Goal: Book appointment/travel/reservation

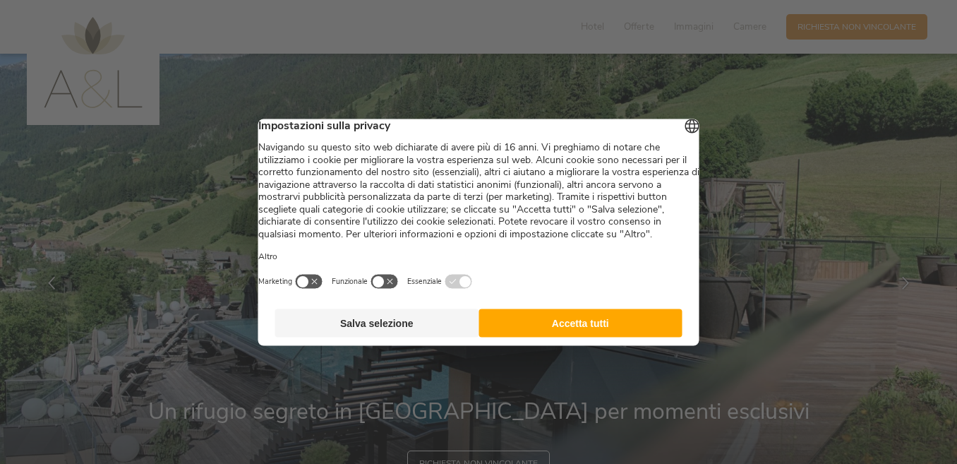
click at [579, 335] on button "Accetta tutti" at bounding box center [581, 323] width 204 height 28
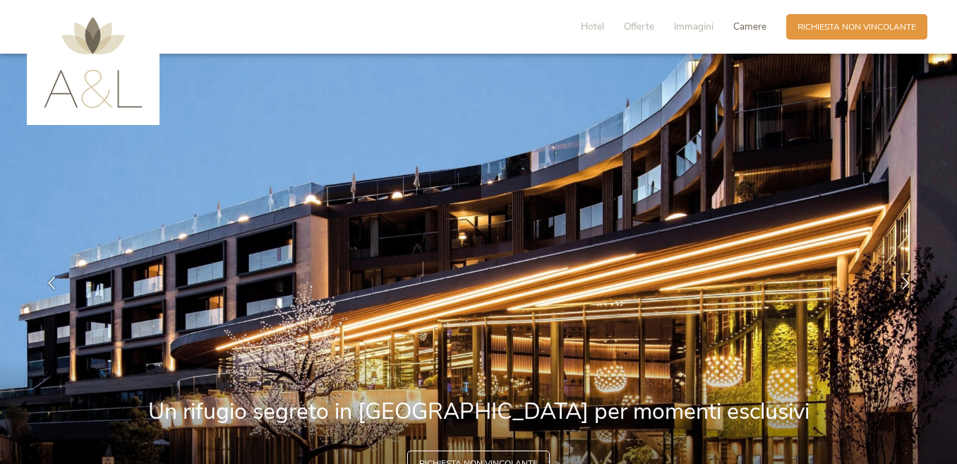
click at [743, 27] on span "Camere" at bounding box center [750, 26] width 33 height 13
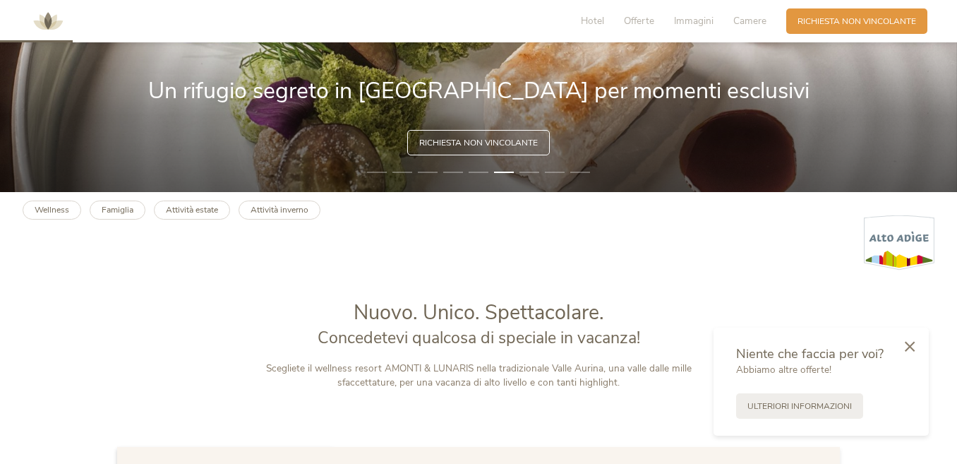
scroll to position [364, 0]
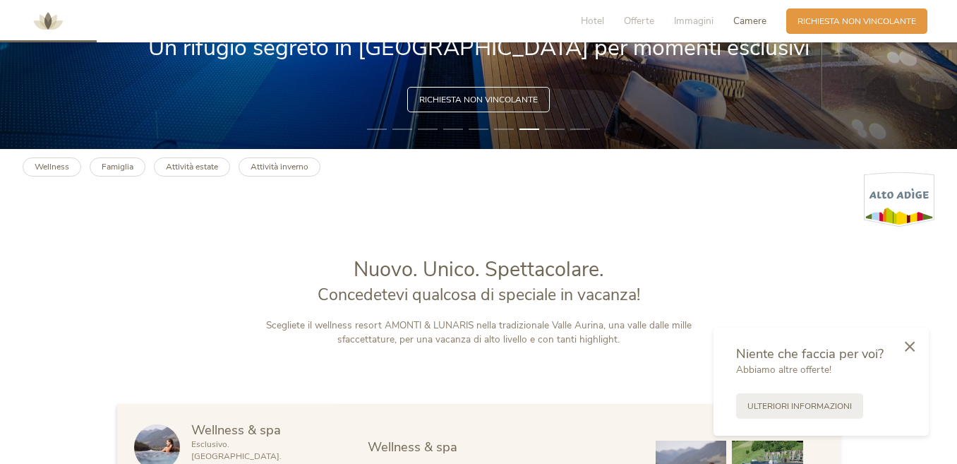
click at [744, 20] on span "Camere" at bounding box center [750, 20] width 33 height 13
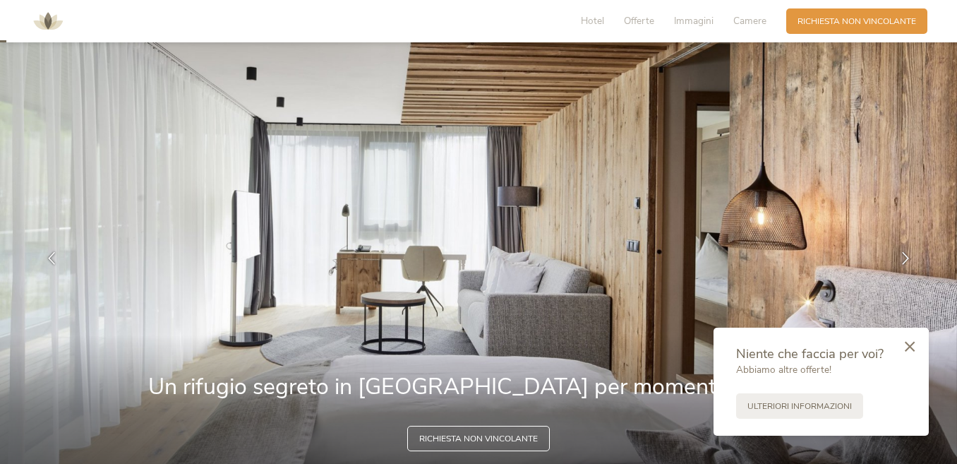
scroll to position [0, 0]
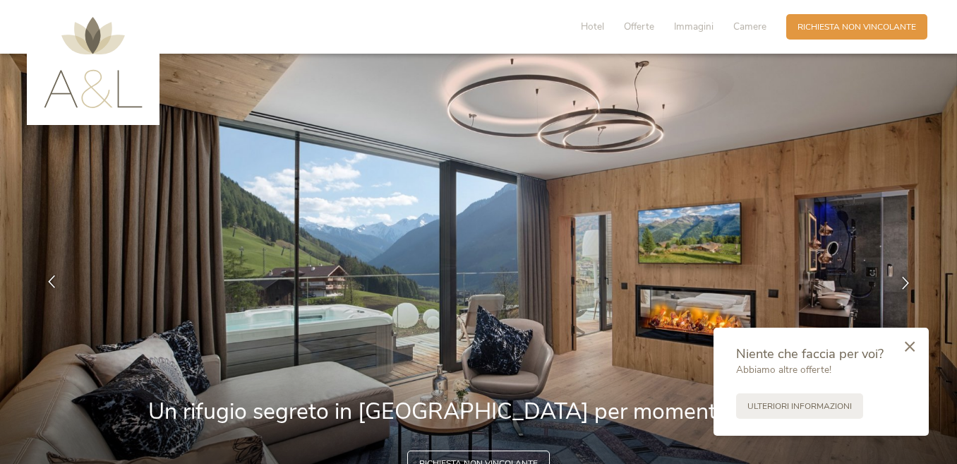
drag, startPoint x: 960, startPoint y: 331, endPoint x: 53, endPoint y: 285, distance: 908.5
click at [53, 285] on icon at bounding box center [51, 281] width 13 height 13
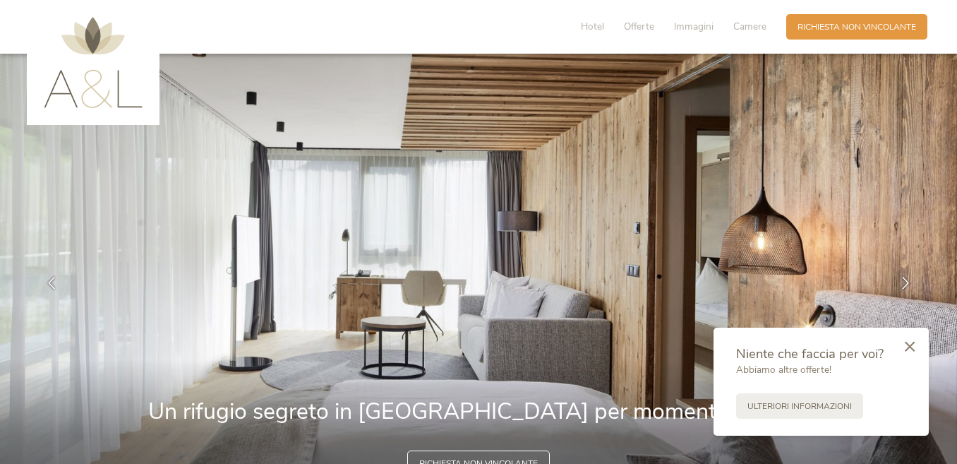
click at [71, 69] on img at bounding box center [93, 62] width 99 height 91
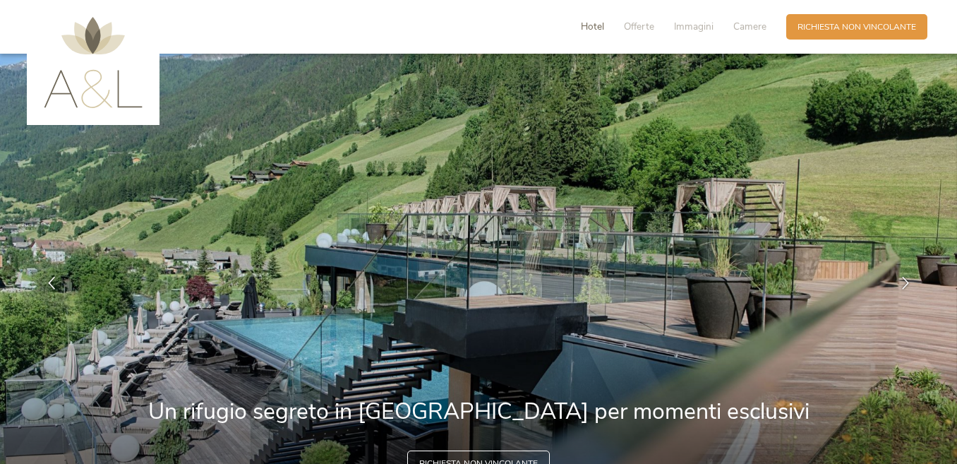
click at [594, 23] on span "Hotel" at bounding box center [592, 26] width 23 height 13
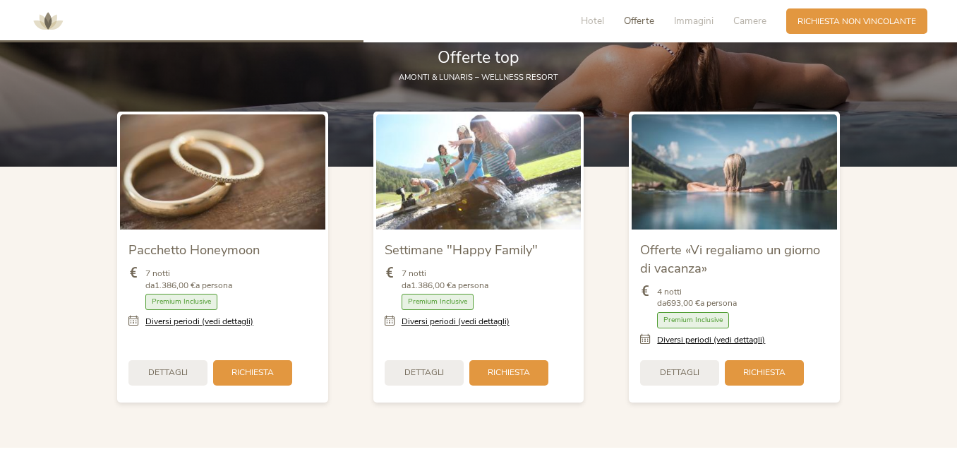
scroll to position [1363, 0]
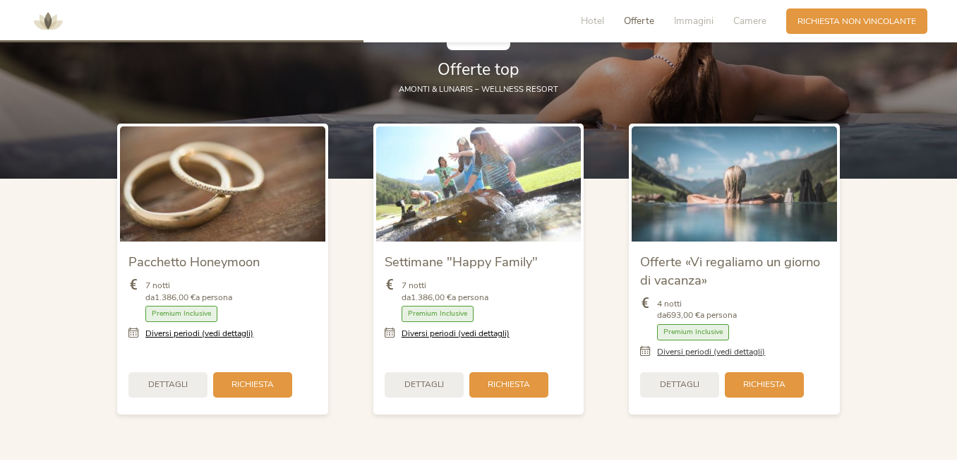
click at [733, 346] on link "Diversi periodi (vedi dettagli)" at bounding box center [711, 352] width 108 height 12
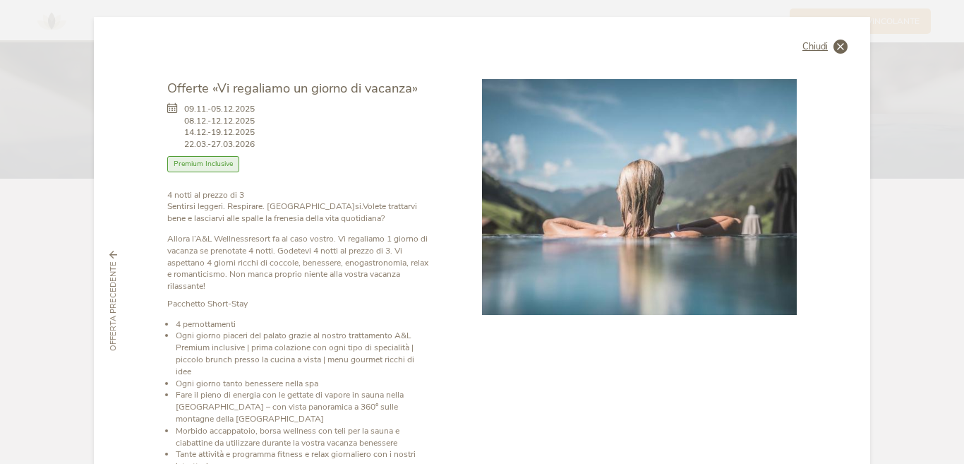
click at [834, 46] on icon at bounding box center [841, 47] width 14 height 14
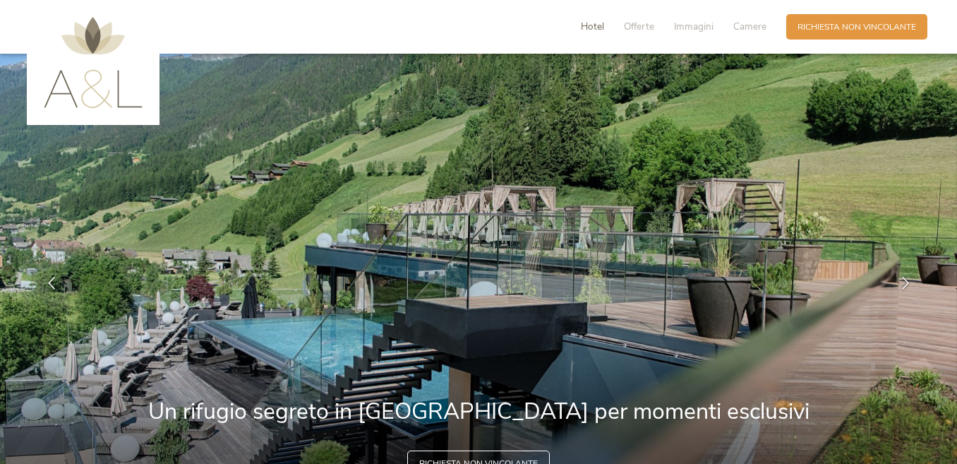
click at [590, 28] on span "Hotel" at bounding box center [592, 26] width 23 height 13
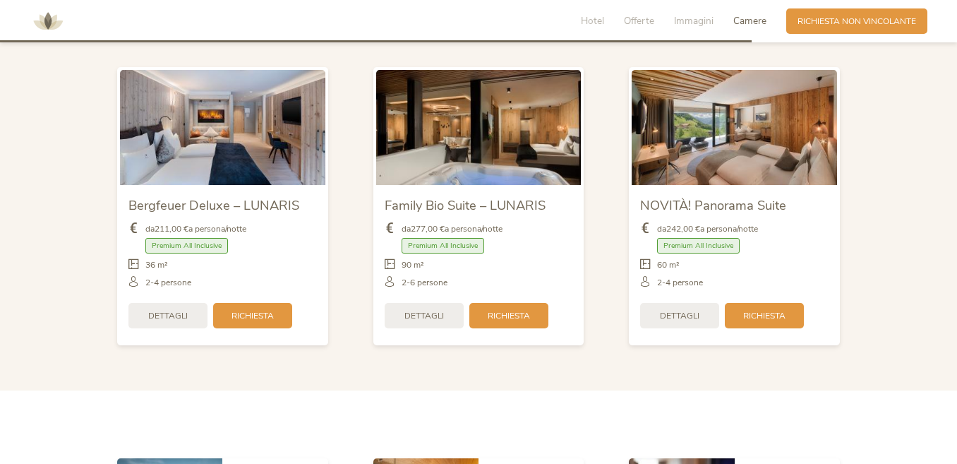
scroll to position [2836, 0]
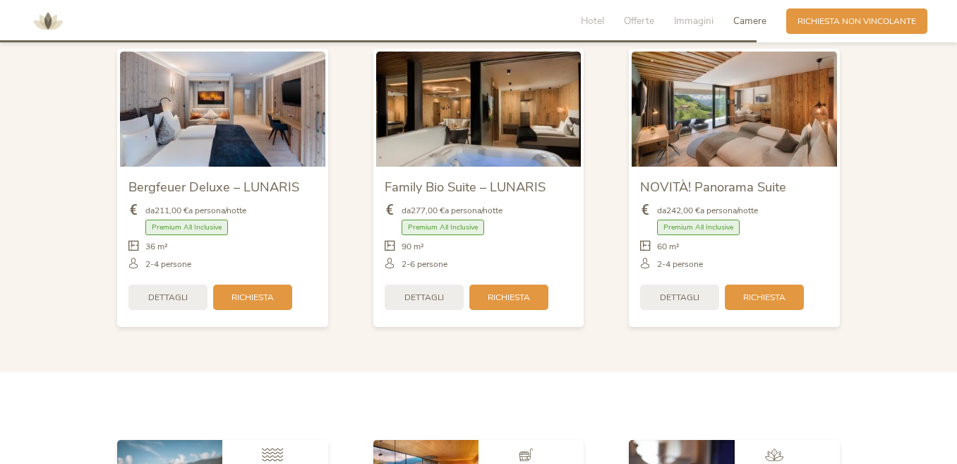
click at [753, 292] on span "Richiesta" at bounding box center [764, 298] width 42 height 12
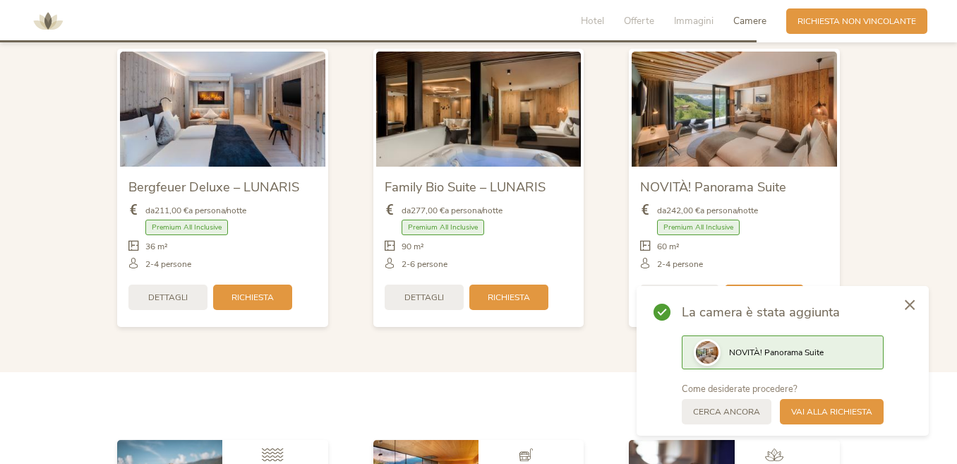
click at [757, 351] on span "NOVITÀ! Panorama Suite" at bounding box center [776, 352] width 95 height 11
click at [811, 412] on span "Vai alla richiesta" at bounding box center [831, 411] width 81 height 12
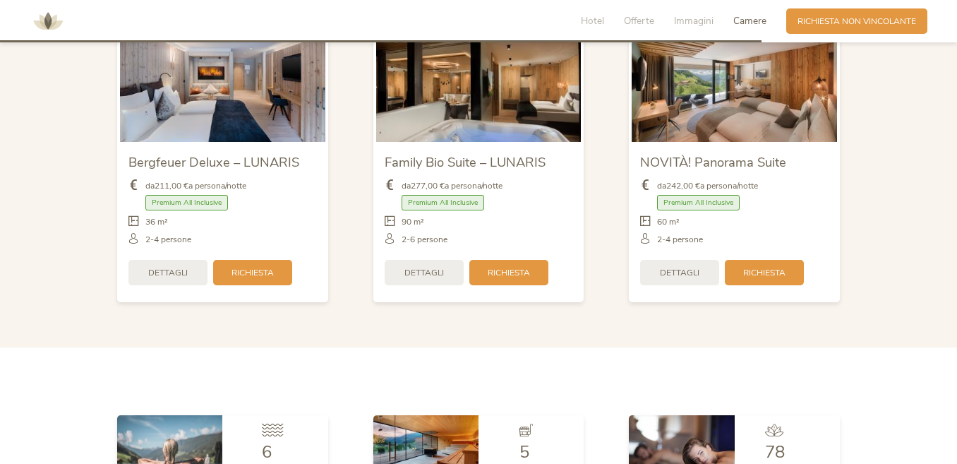
scroll to position [2848, 0]
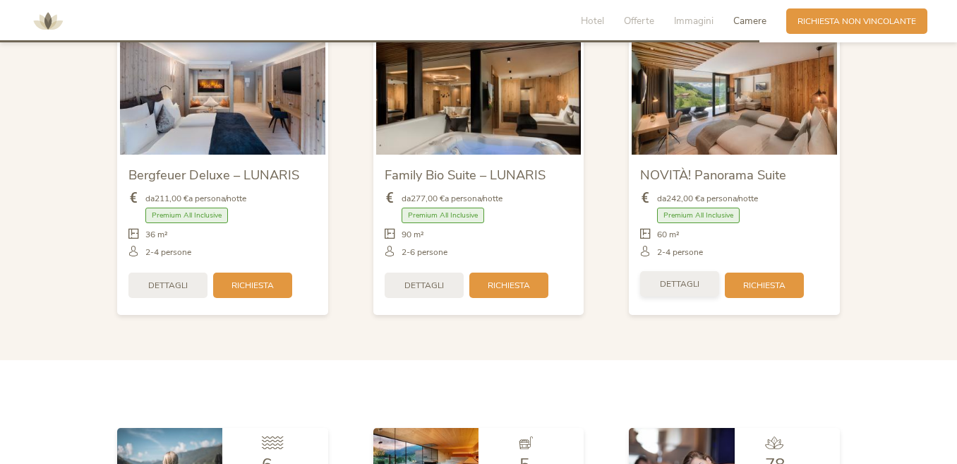
click at [700, 282] on div "Dettagli" at bounding box center [679, 283] width 79 height 25
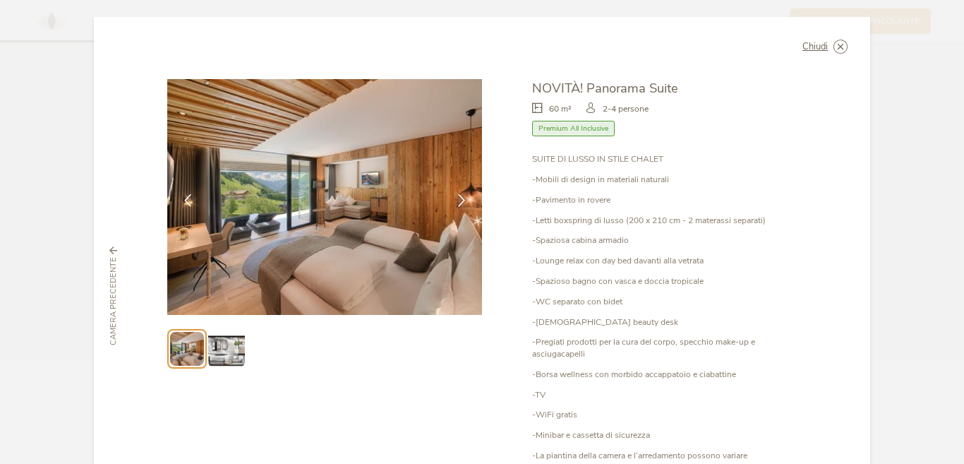
drag, startPoint x: 959, startPoint y: 59, endPoint x: 962, endPoint y: 202, distance: 143.4
click at [957, 148] on div "Chiudi Bergfeuer Deluxe – LUNARIS Premium All Inclusive" at bounding box center [482, 232] width 964 height 464
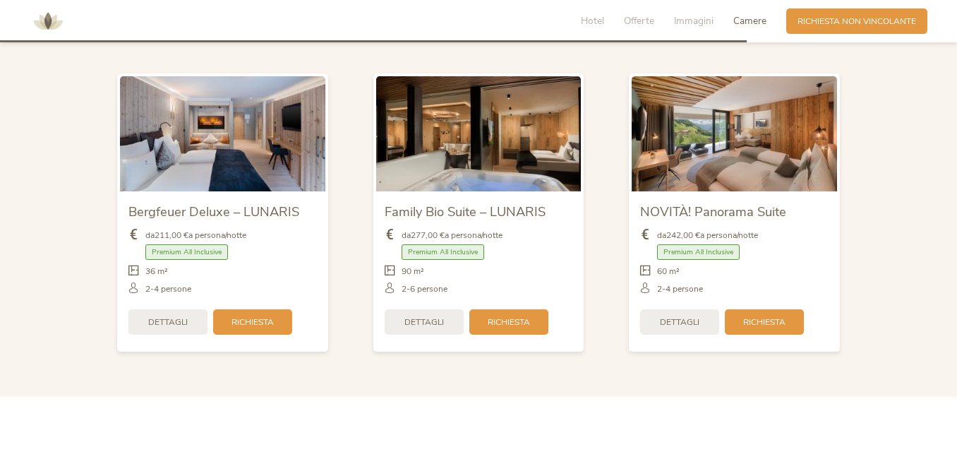
scroll to position [2787, 0]
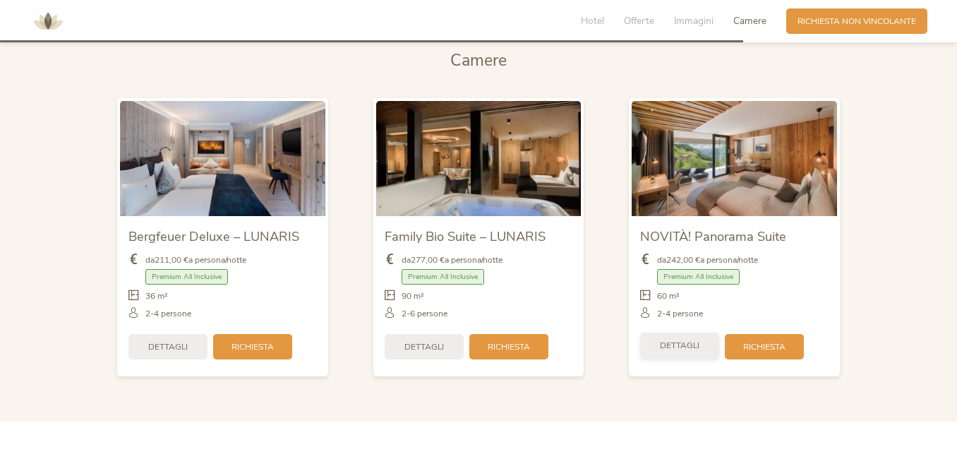
click at [691, 340] on span "Dettagli" at bounding box center [680, 346] width 40 height 12
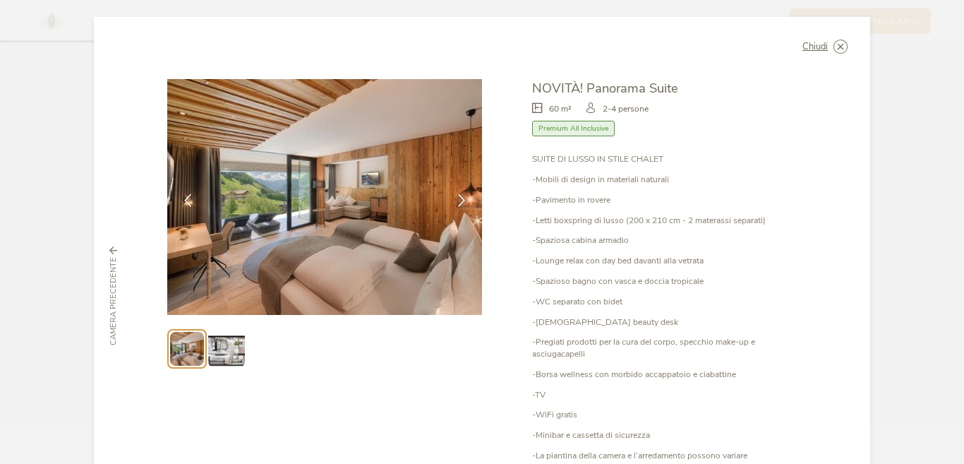
drag, startPoint x: 961, startPoint y: 322, endPoint x: 960, endPoint y: 366, distance: 44.5
click at [957, 366] on div "Chiudi Bergfeuer Deluxe – LUNARIS Premium All Inclusive" at bounding box center [482, 232] width 964 height 464
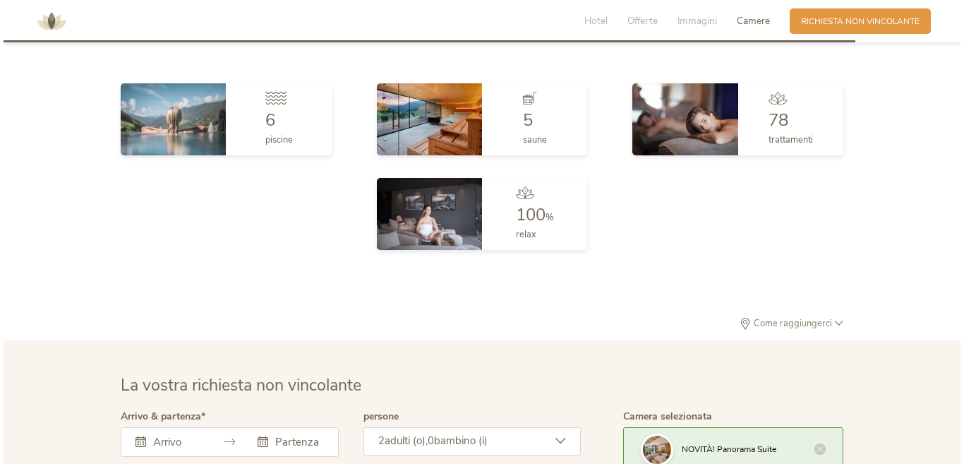
scroll to position [3588, 0]
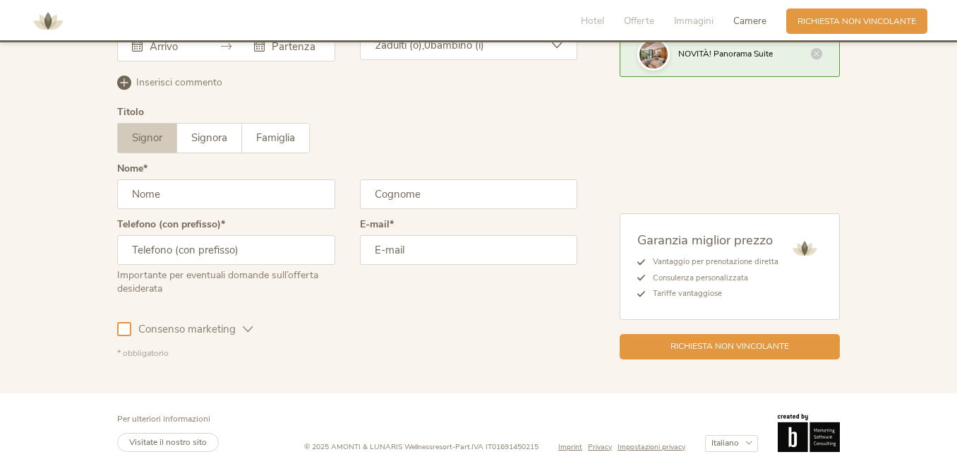
click at [756, 49] on span "NOVITÀ! Panorama Suite" at bounding box center [726, 53] width 95 height 11
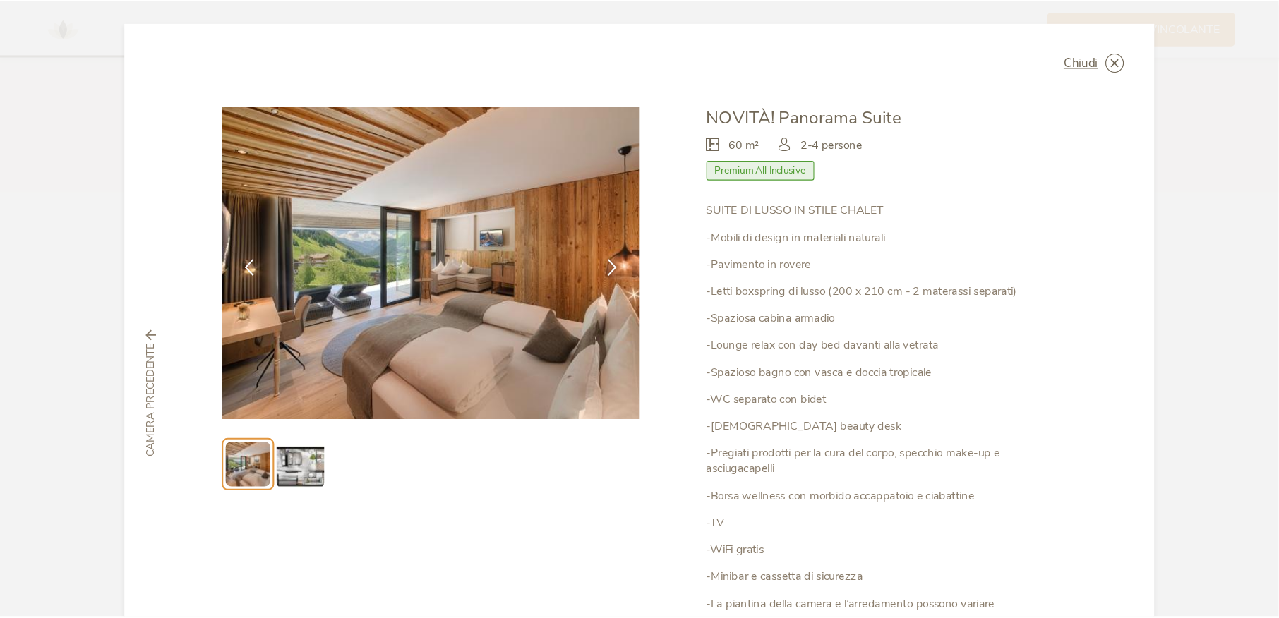
scroll to position [3687, 0]
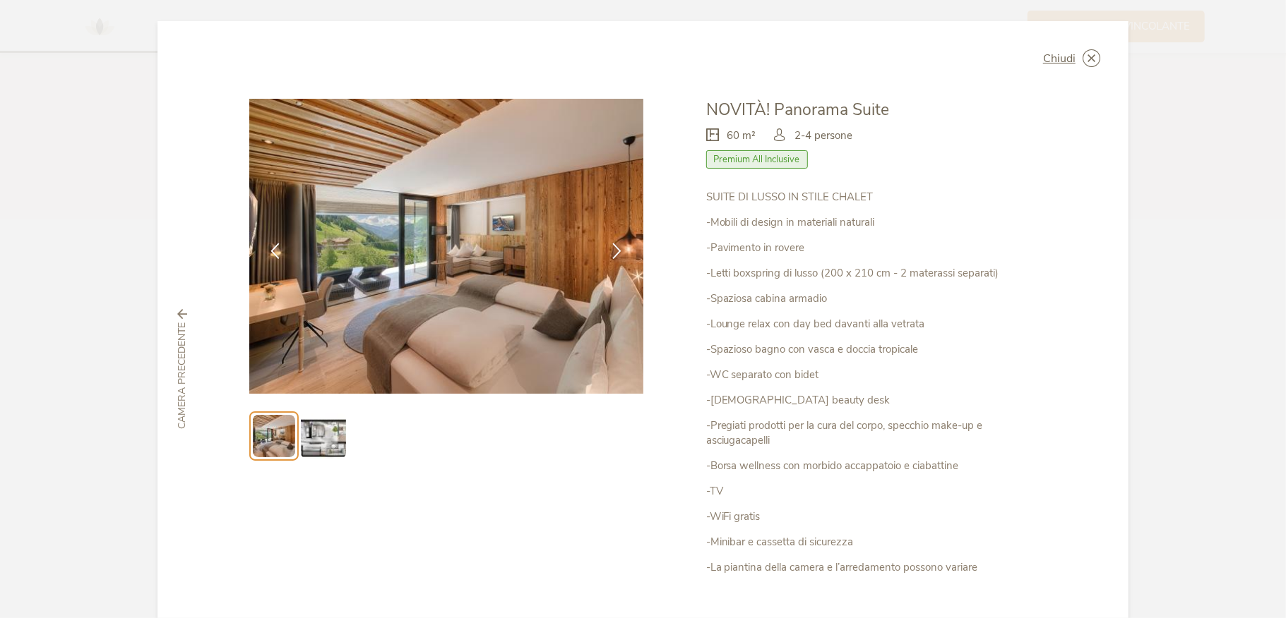
drag, startPoint x: 928, startPoint y: 0, endPoint x: 322, endPoint y: 443, distance: 750.7
click at [322, 443] on img at bounding box center [323, 436] width 45 height 45
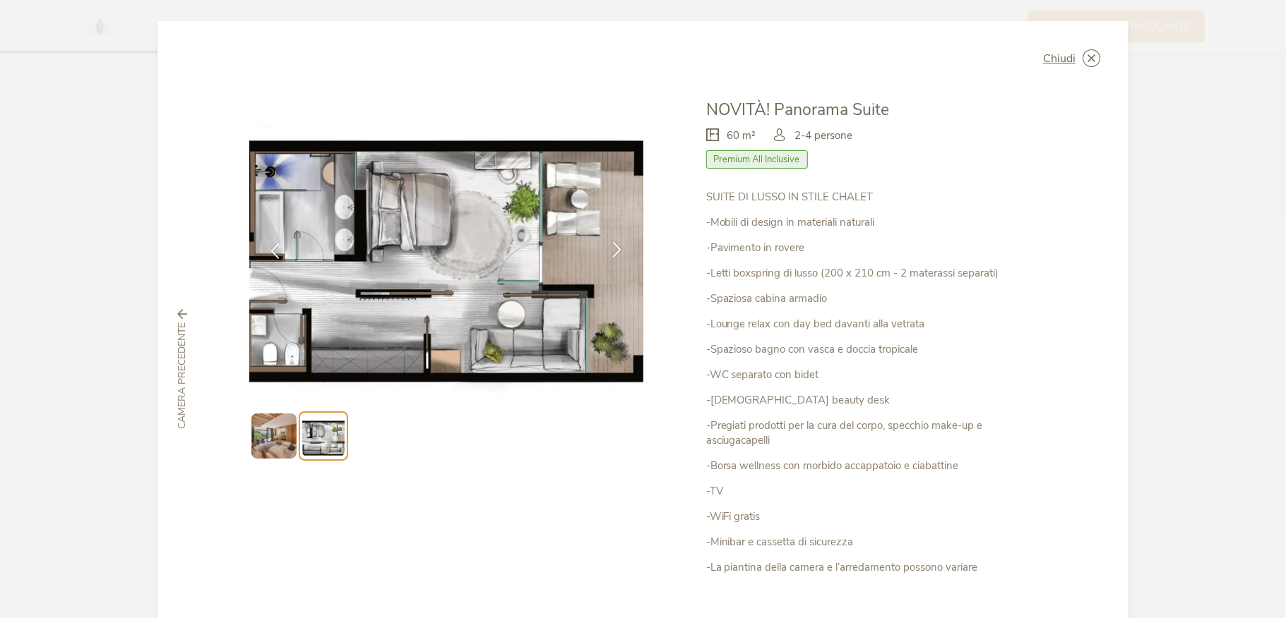
click at [613, 251] on icon at bounding box center [617, 249] width 16 height 16
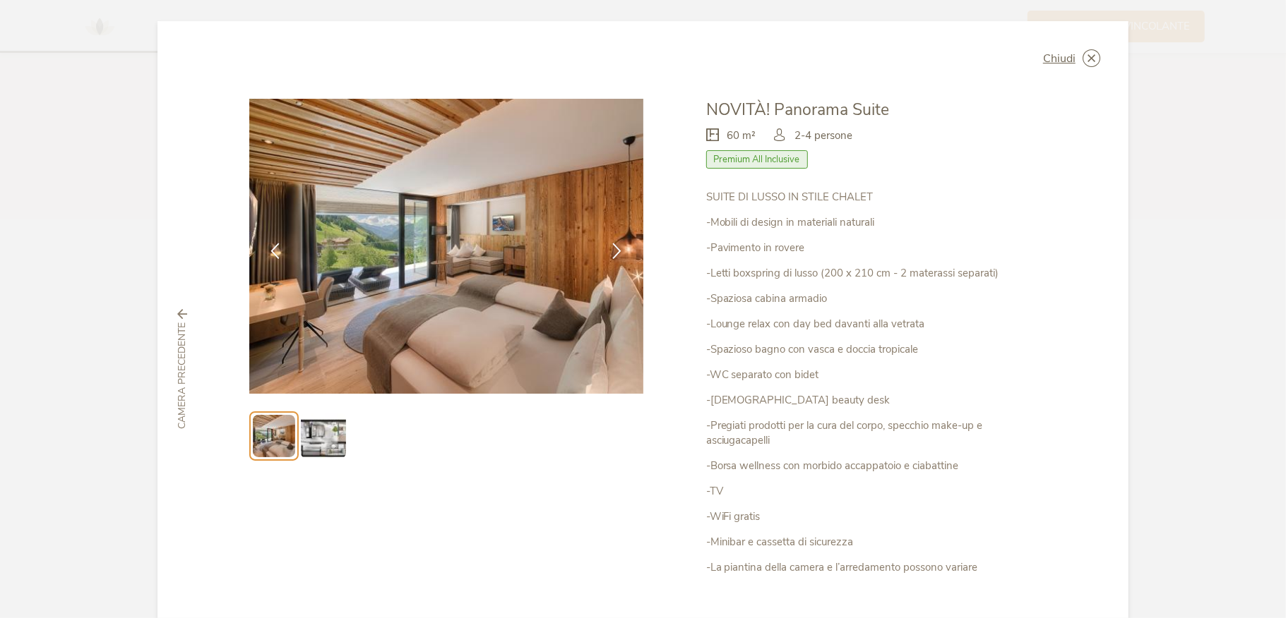
click at [741, 161] on span "Premium All Inclusive" at bounding box center [757, 159] width 102 height 18
drag, startPoint x: 771, startPoint y: 161, endPoint x: 812, endPoint y: 165, distance: 41.1
click at [812, 165] on div "Premium All Inclusive" at bounding box center [871, 162] width 330 height 25
click at [957, 57] on icon at bounding box center [1091, 58] width 18 height 18
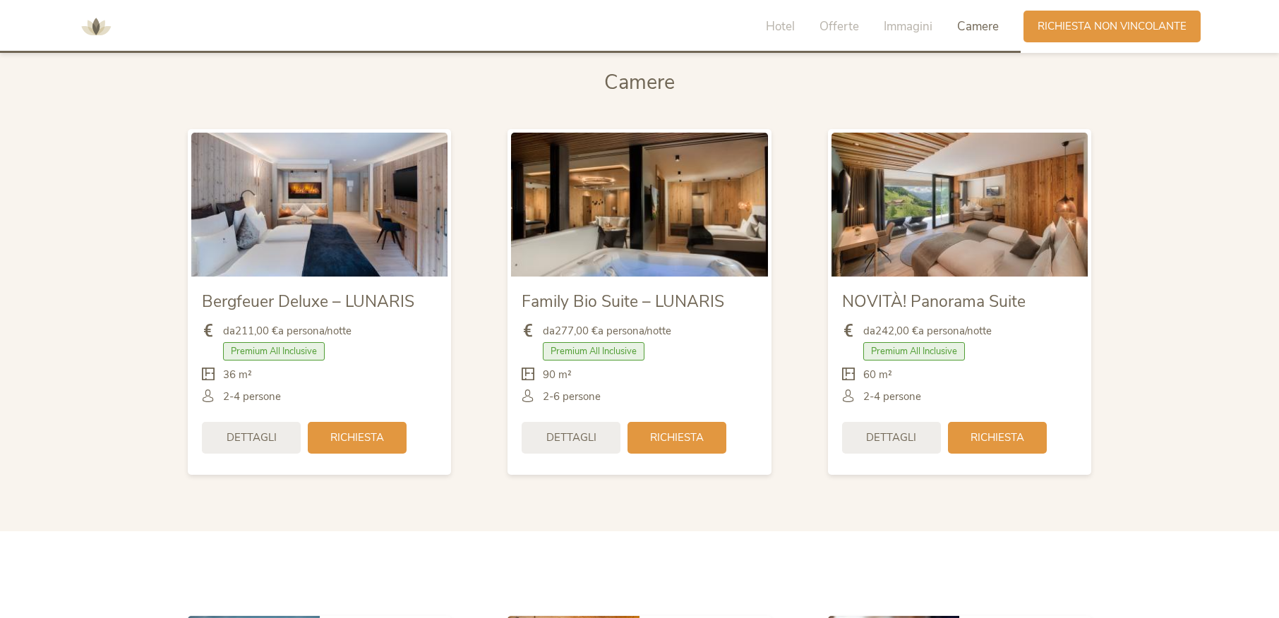
scroll to position [3338, 0]
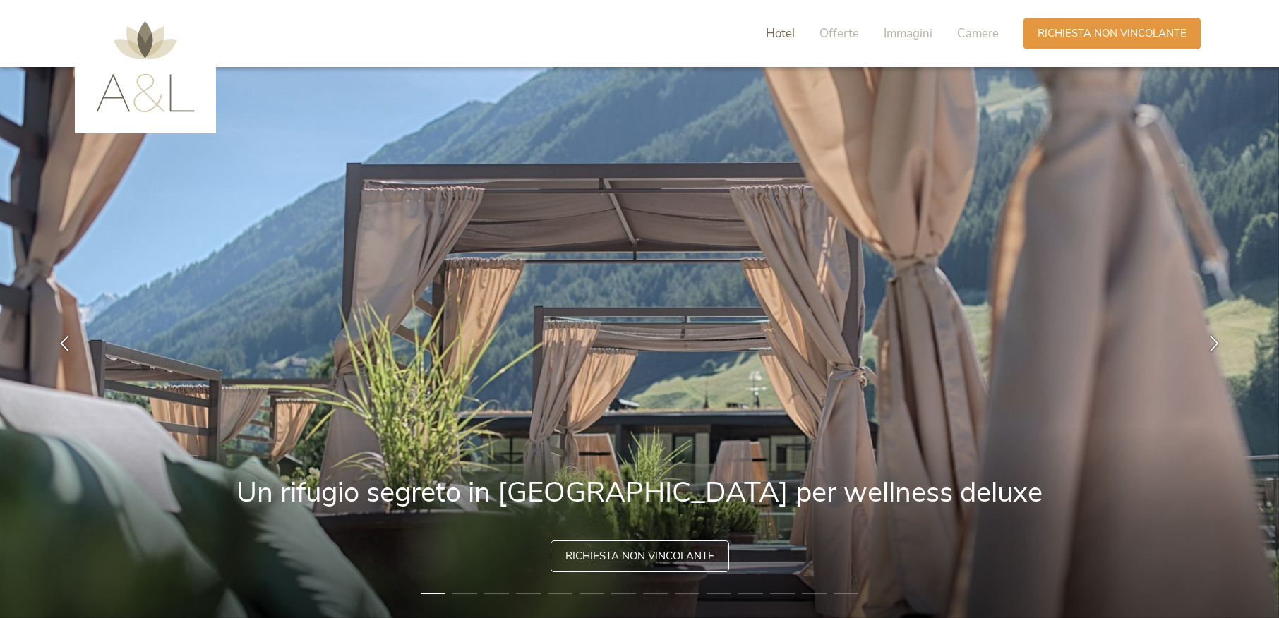
click at [787, 35] on span "Hotel" at bounding box center [780, 33] width 29 height 16
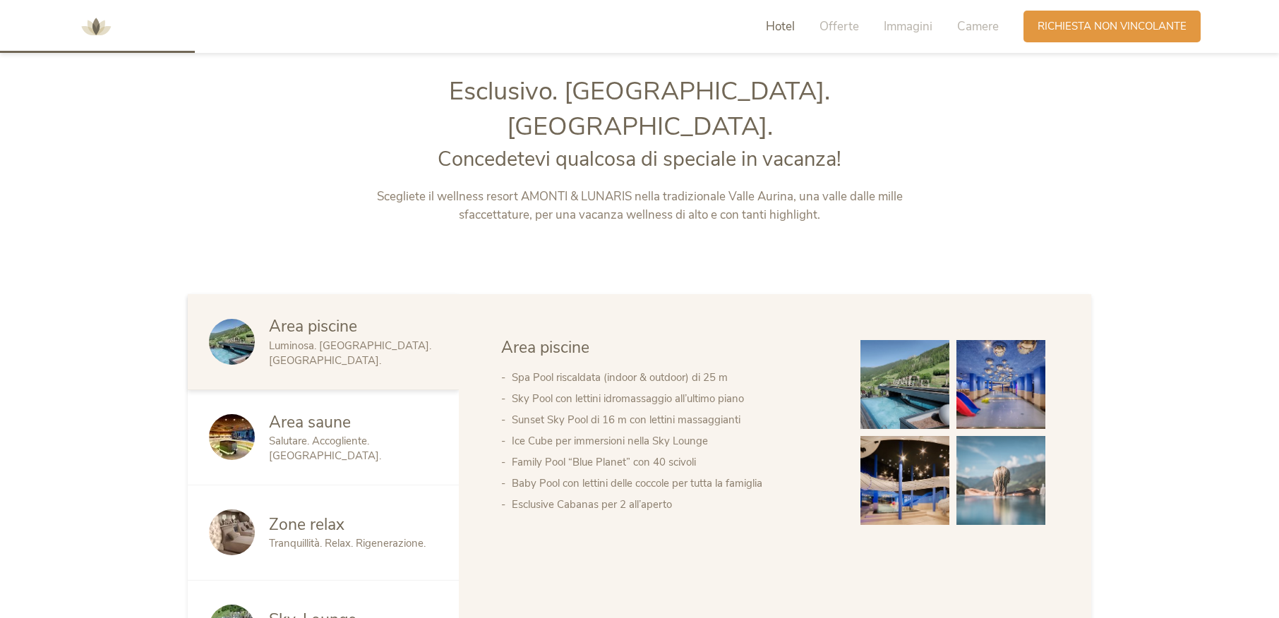
scroll to position [667, 0]
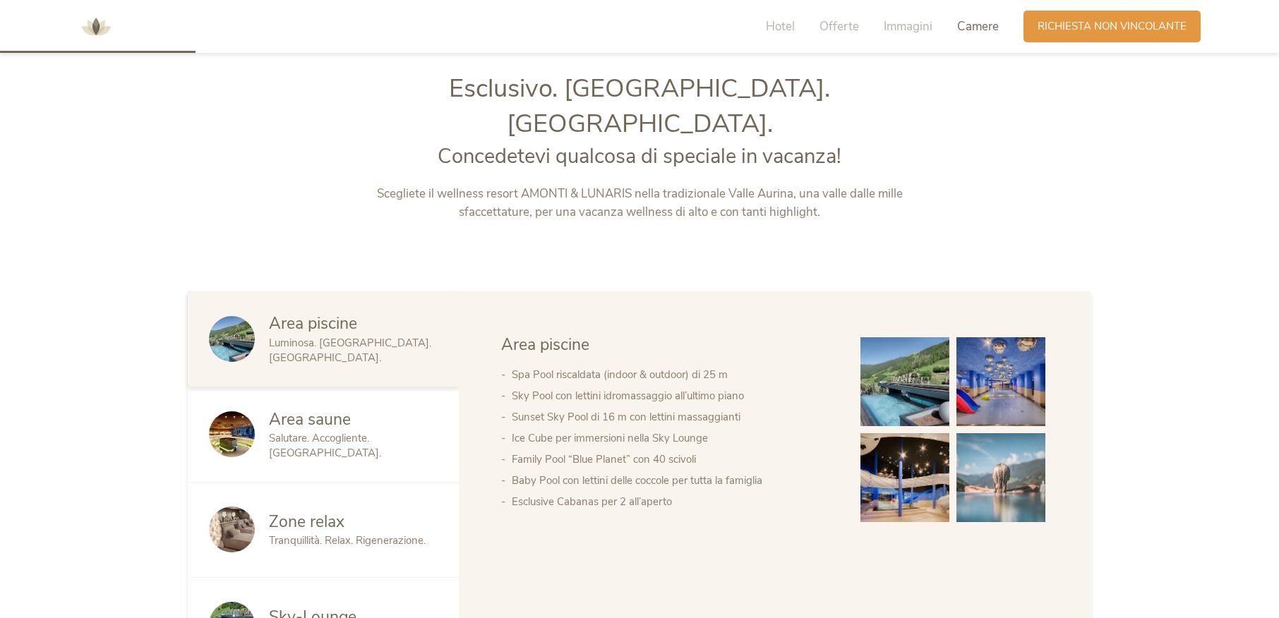
click at [970, 24] on span "Camere" at bounding box center [978, 26] width 42 height 16
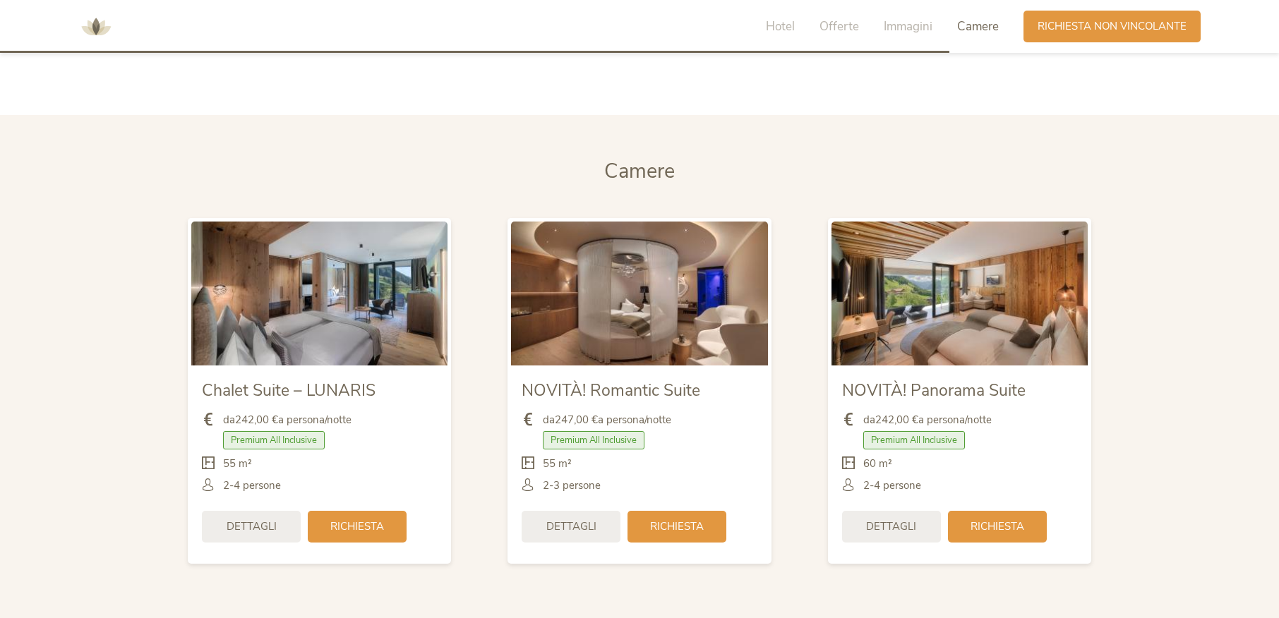
scroll to position [3426, 0]
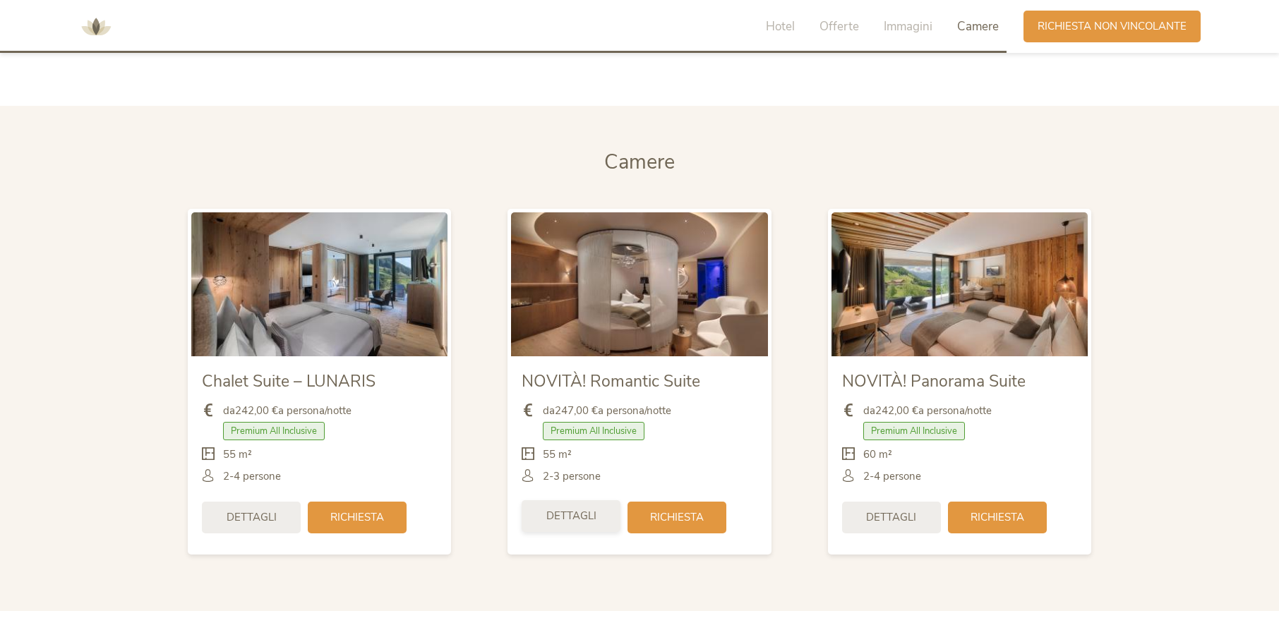
click at [594, 509] on span "Dettagli" at bounding box center [571, 516] width 50 height 15
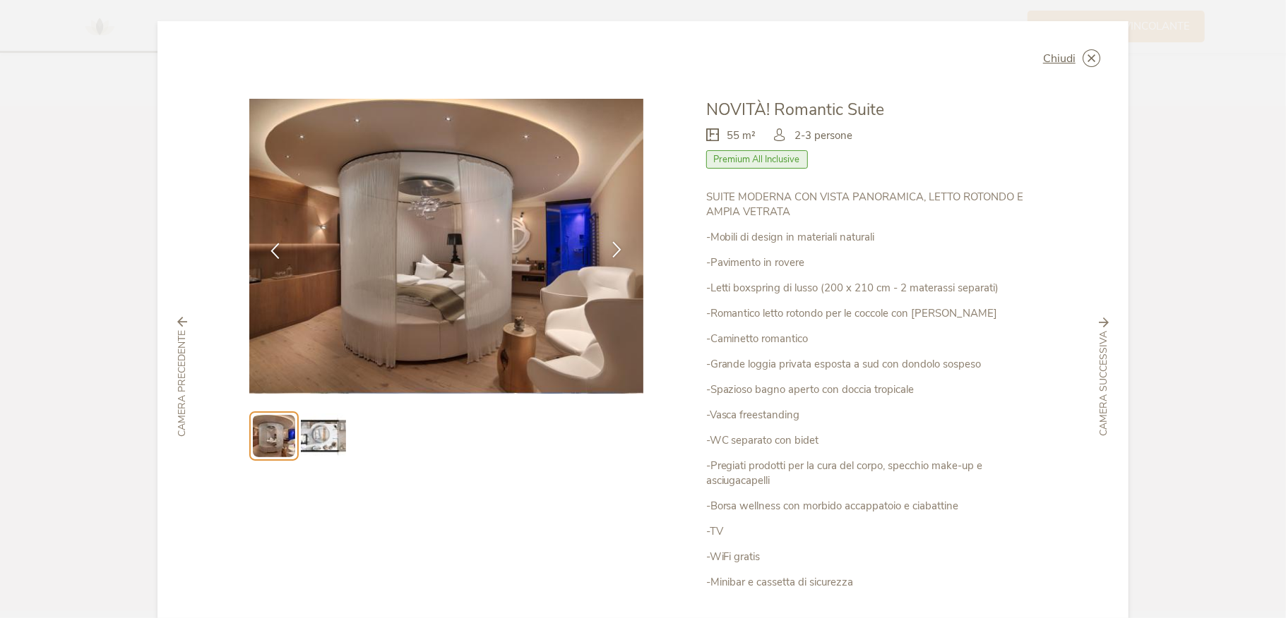
click at [610, 250] on icon at bounding box center [617, 249] width 16 height 16
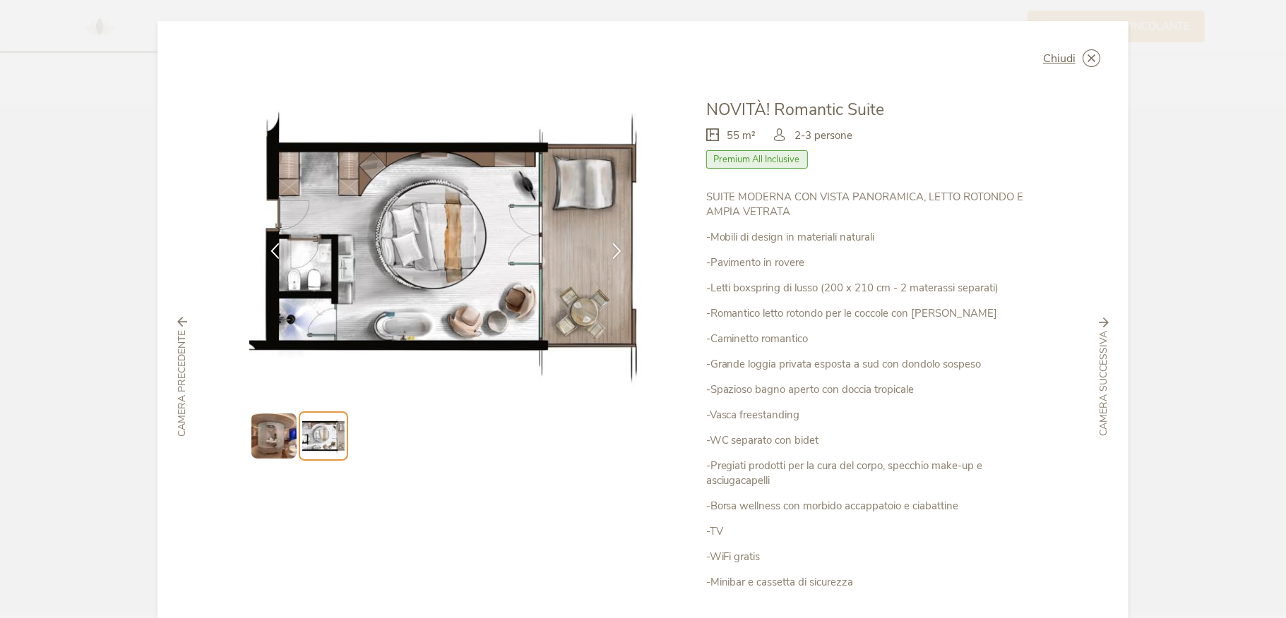
click at [1066, 59] on span "Chiudi" at bounding box center [1059, 58] width 32 height 11
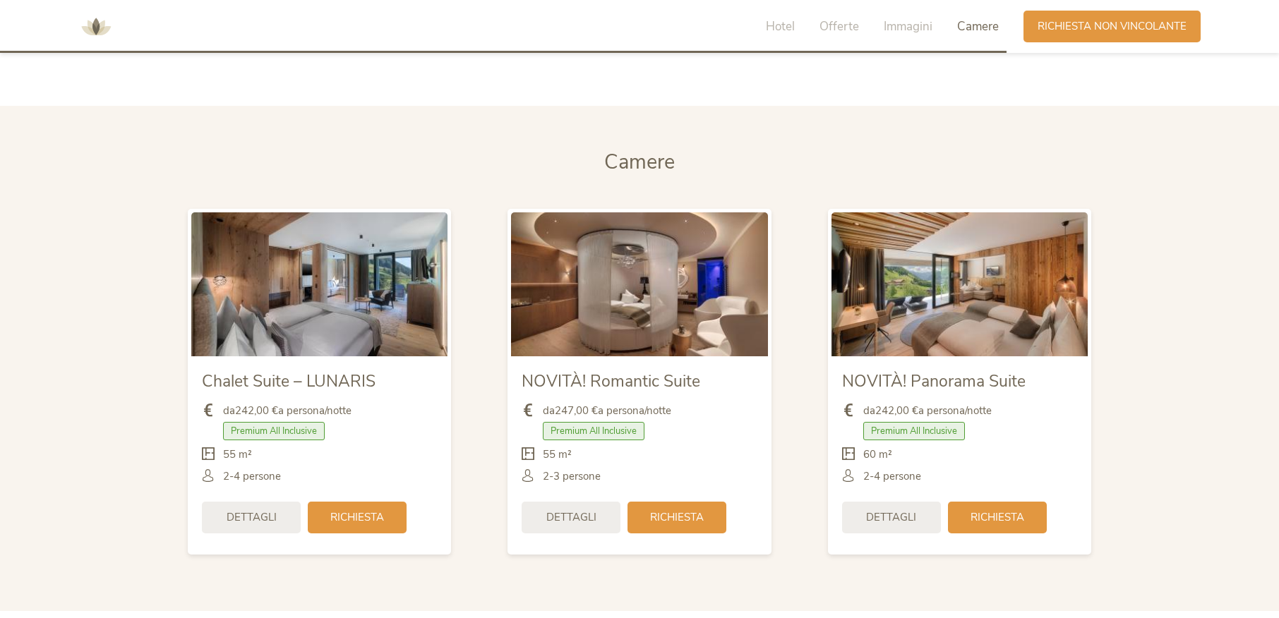
click at [676, 274] on img at bounding box center [639, 285] width 256 height 144
click at [562, 502] on div "Dettagli" at bounding box center [571, 518] width 99 height 32
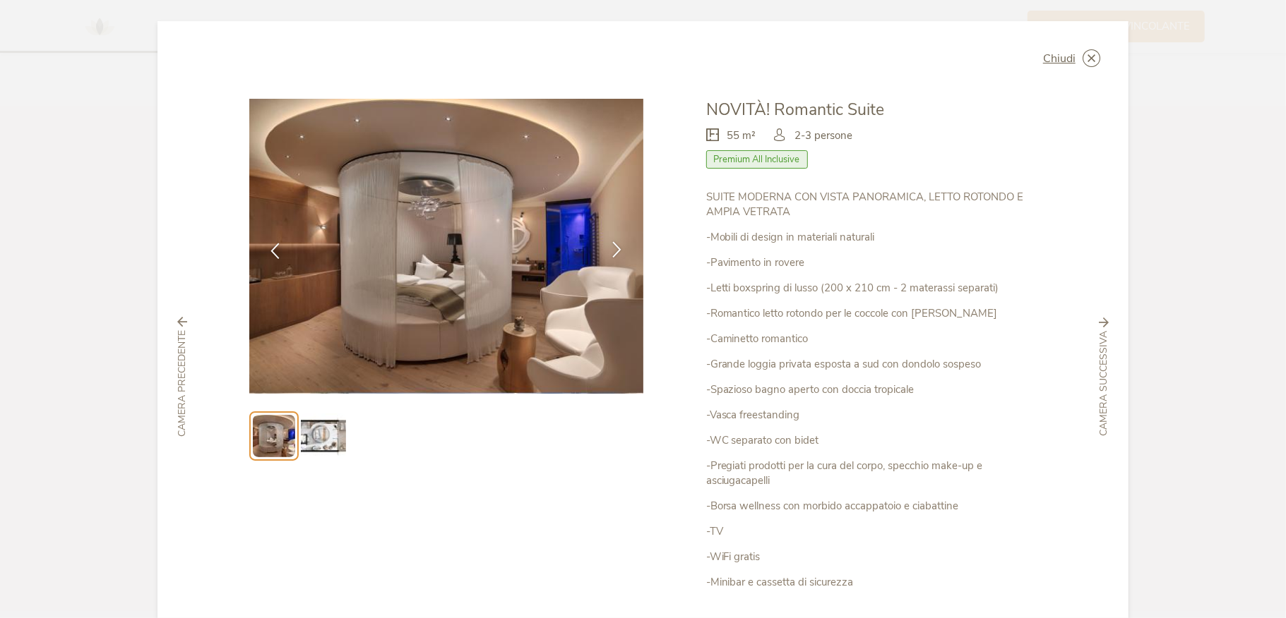
click at [613, 249] on icon at bounding box center [617, 249] width 16 height 16
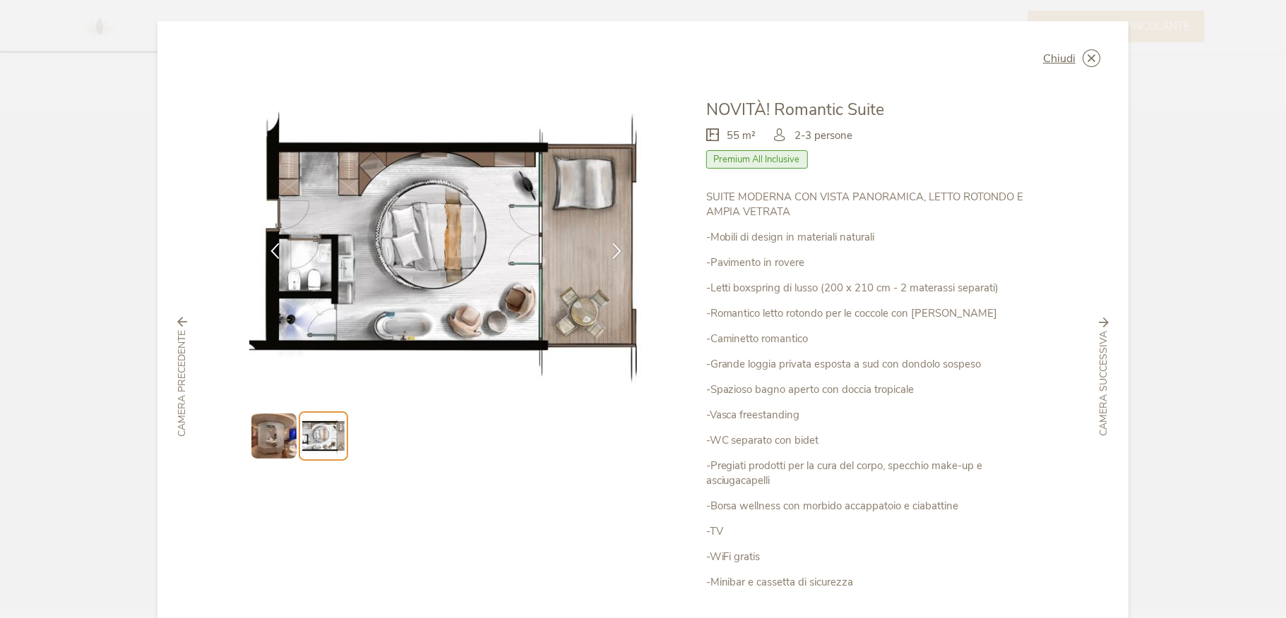
click at [1052, 59] on span "Chiudi" at bounding box center [1059, 58] width 32 height 11
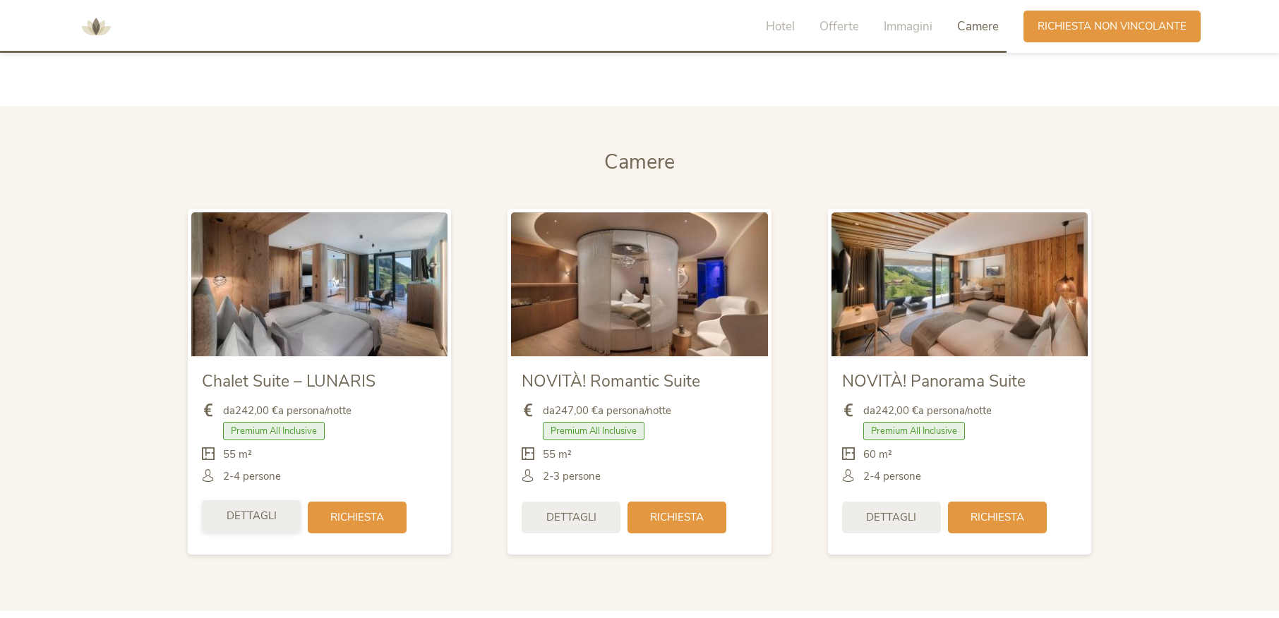
click at [253, 509] on span "Dettagli" at bounding box center [252, 516] width 50 height 15
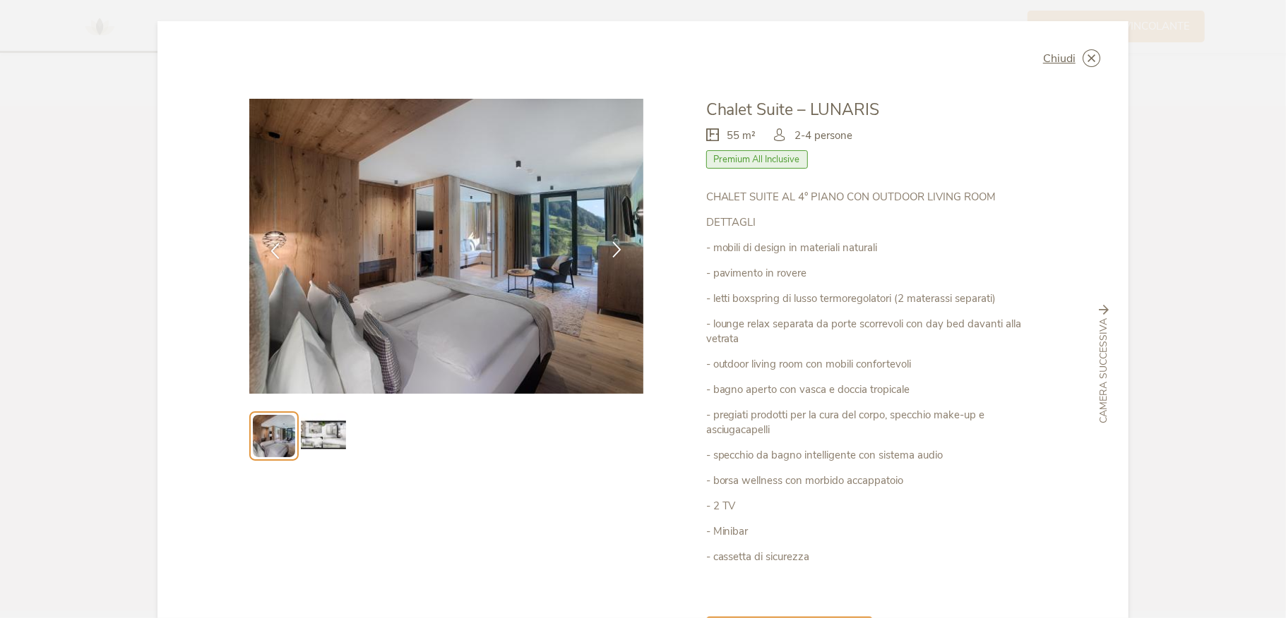
click at [614, 249] on icon at bounding box center [617, 249] width 16 height 16
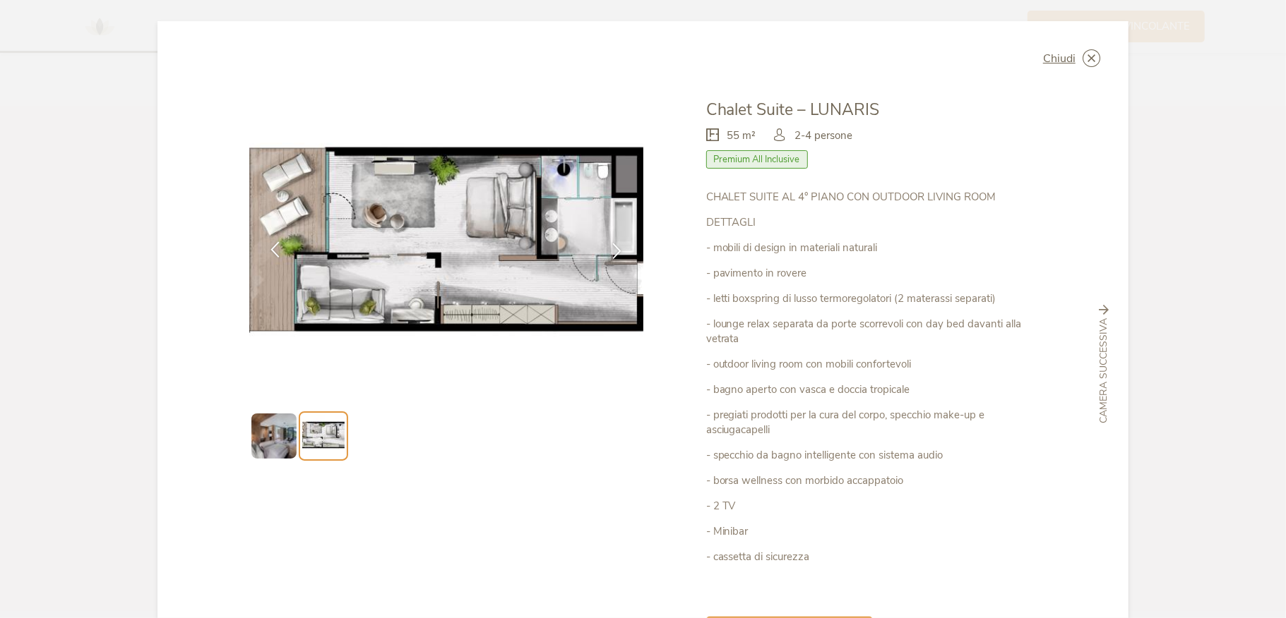
click at [271, 249] on icon at bounding box center [275, 249] width 16 height 16
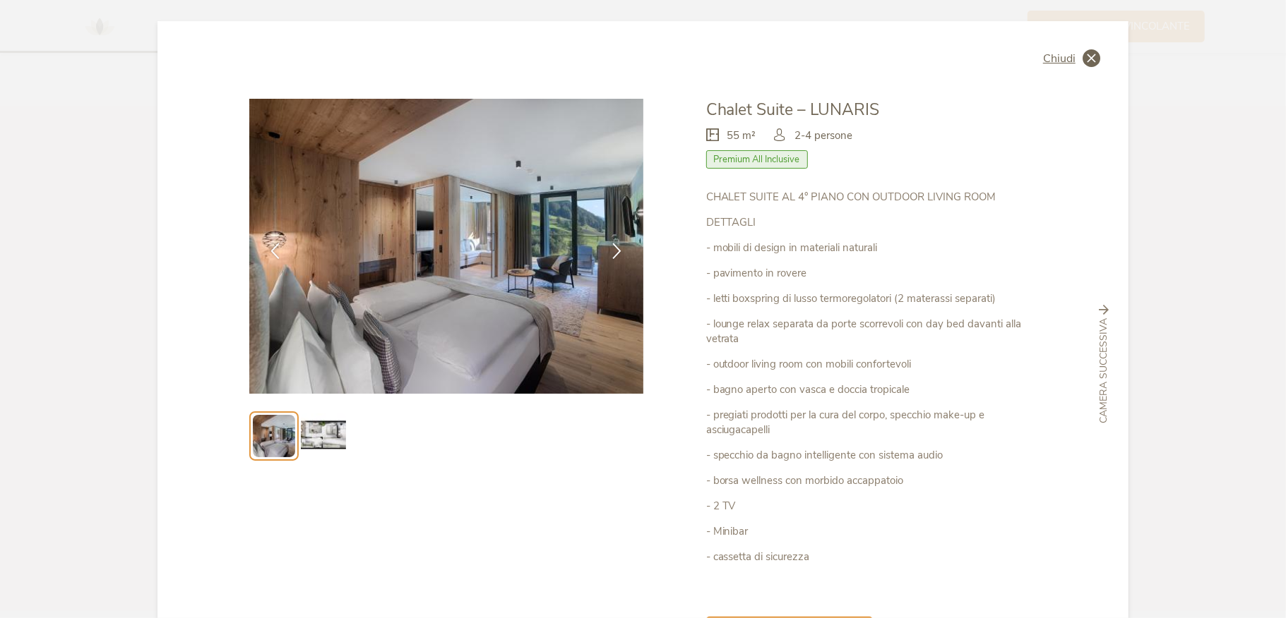
click at [1060, 60] on span "Chiudi" at bounding box center [1059, 58] width 32 height 11
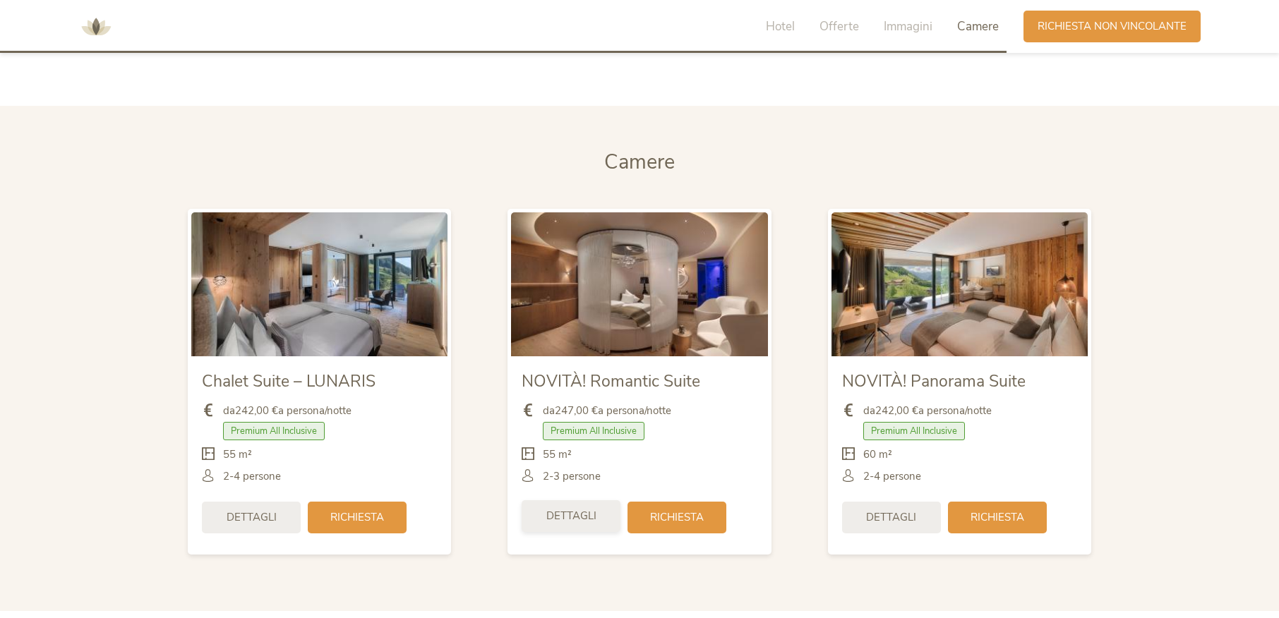
click at [568, 509] on span "Dettagli" at bounding box center [571, 516] width 50 height 15
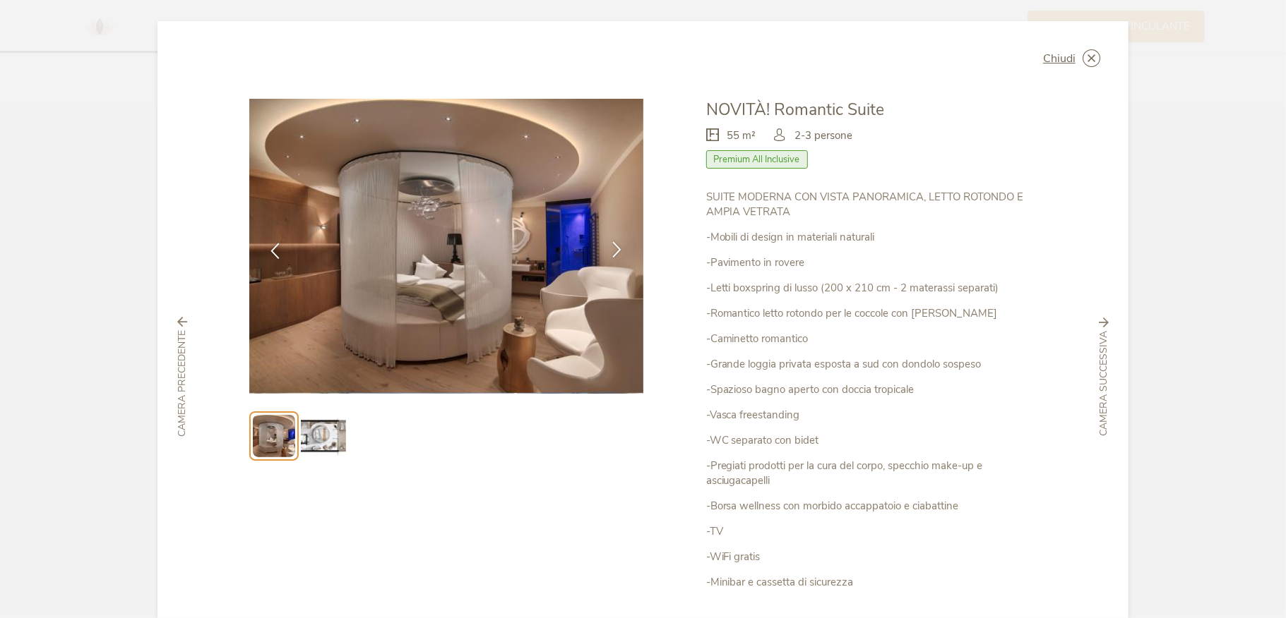
click at [614, 246] on icon at bounding box center [617, 249] width 16 height 16
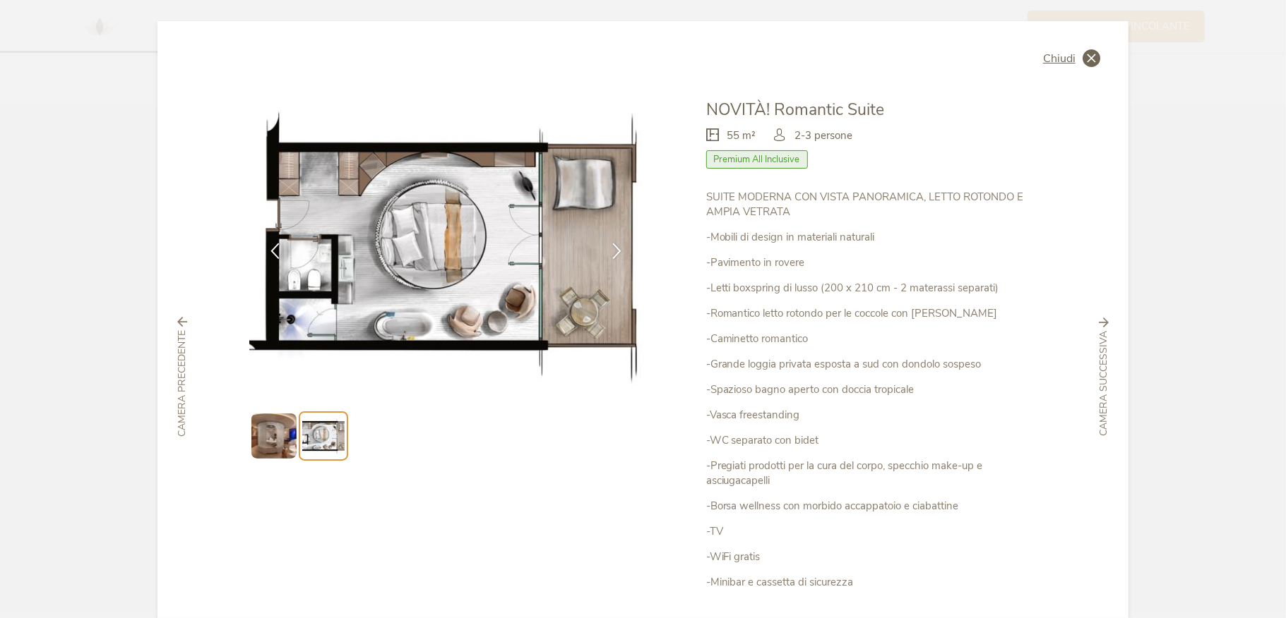
click at [1057, 59] on span "Chiudi" at bounding box center [1059, 58] width 32 height 11
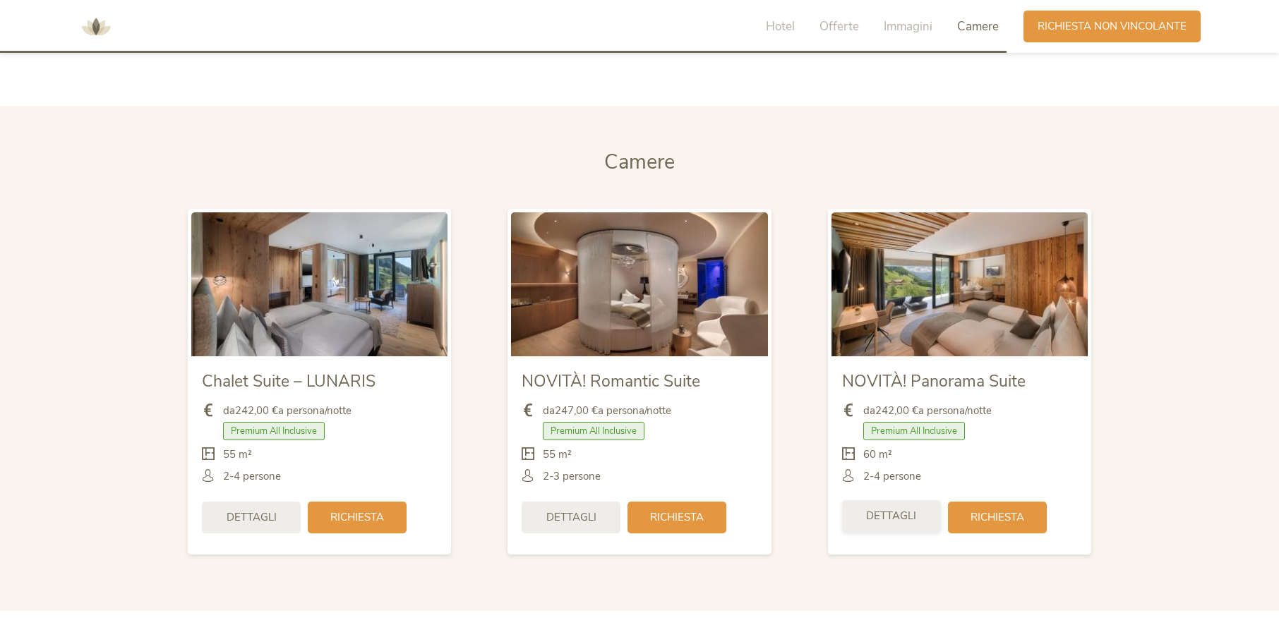
click at [902, 509] on span "Dettagli" at bounding box center [891, 516] width 50 height 15
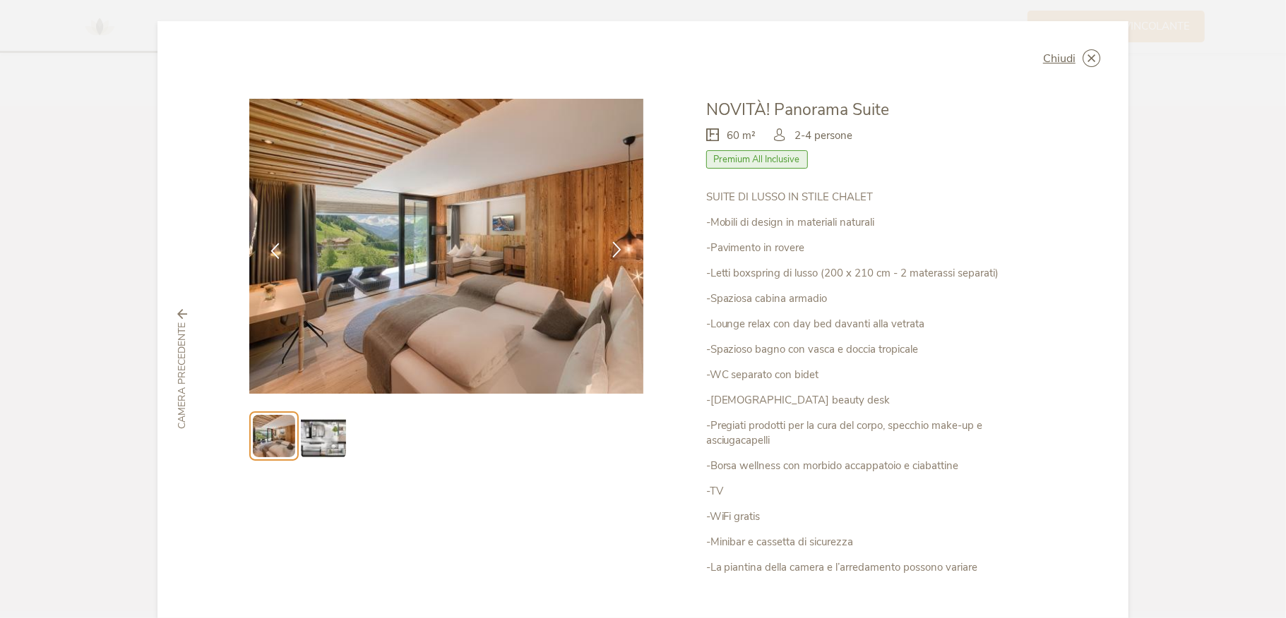
click at [614, 251] on icon at bounding box center [617, 249] width 16 height 16
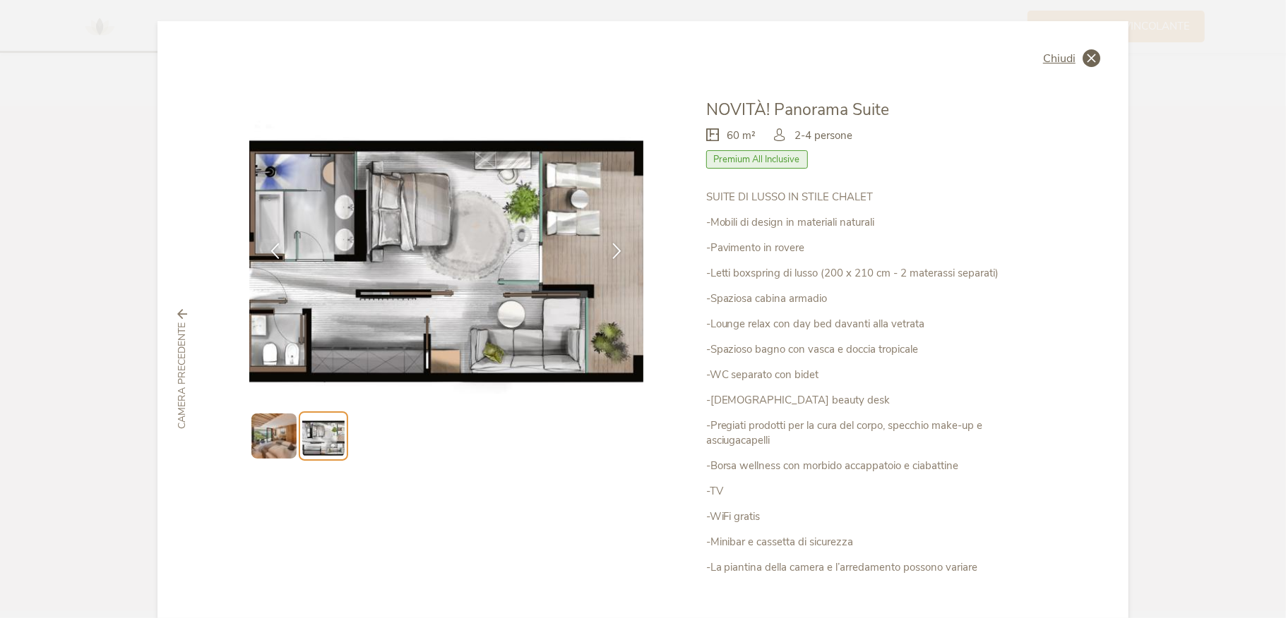
click at [1054, 55] on span "Chiudi" at bounding box center [1059, 58] width 32 height 11
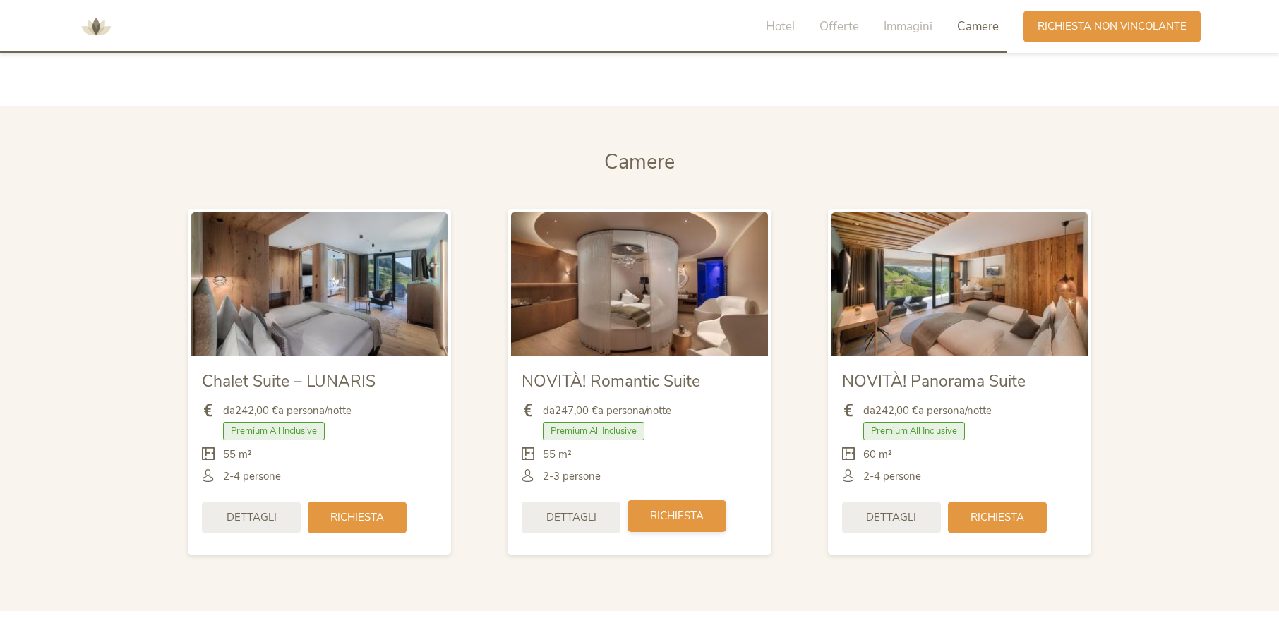
click at [659, 509] on span "Richiesta" at bounding box center [677, 516] width 54 height 15
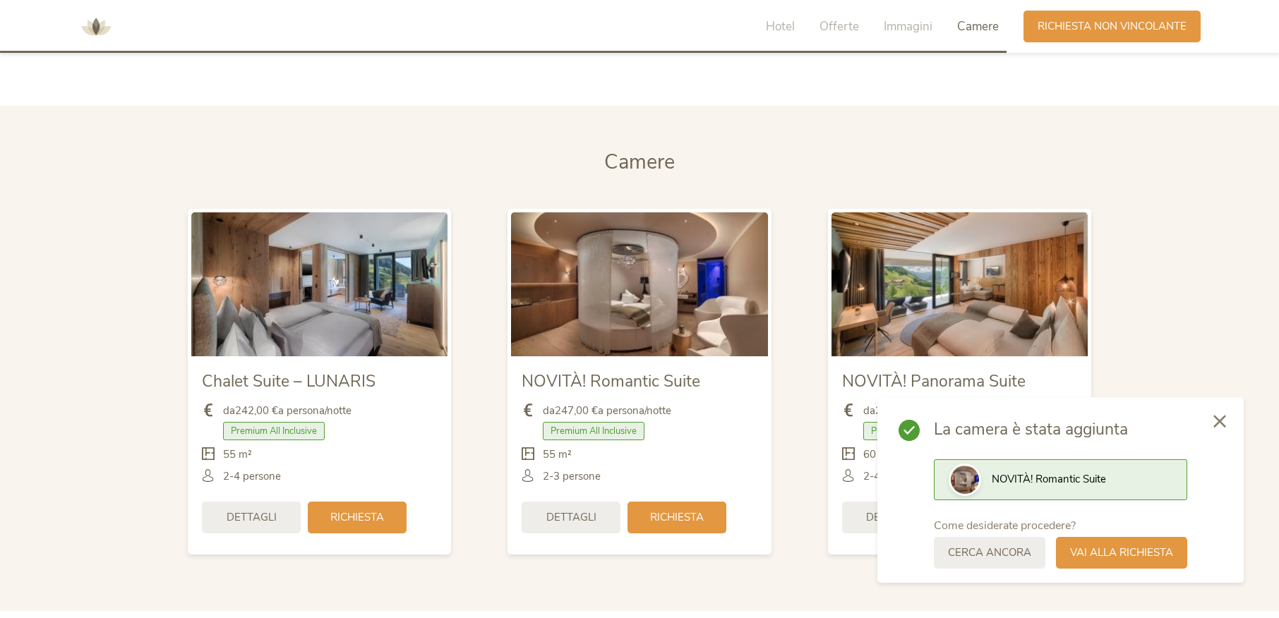
click at [1079, 475] on span "NOVITÀ! Romantic Suite" at bounding box center [1049, 479] width 114 height 14
click at [1107, 546] on span "Vai alla richiesta" at bounding box center [1121, 551] width 103 height 15
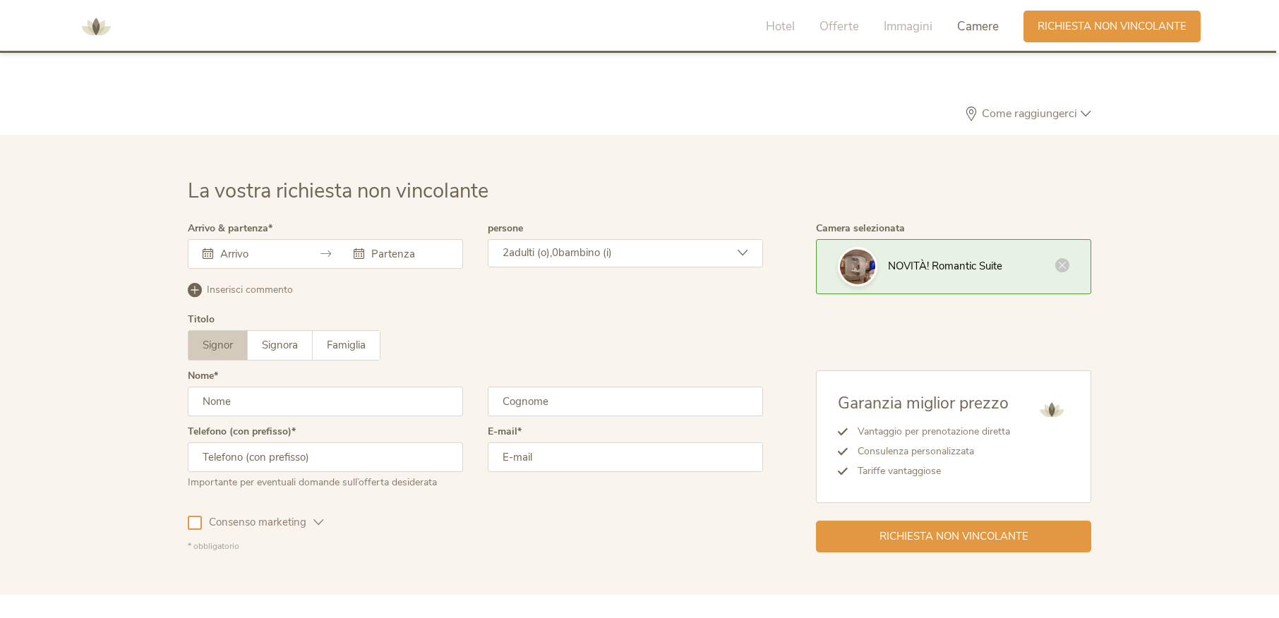
scroll to position [4353, 0]
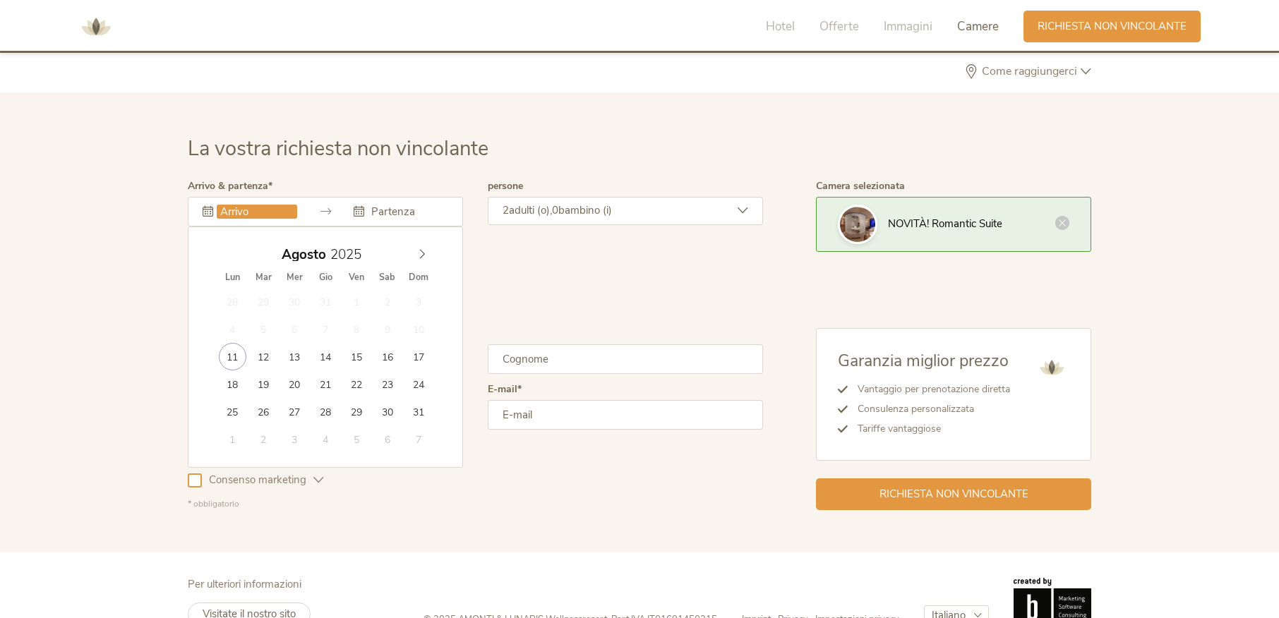
click at [265, 205] on input "text" at bounding box center [257, 212] width 80 height 14
type input "18.08.2025"
click at [383, 205] on input "text" at bounding box center [408, 212] width 80 height 14
type input "23.08.2025"
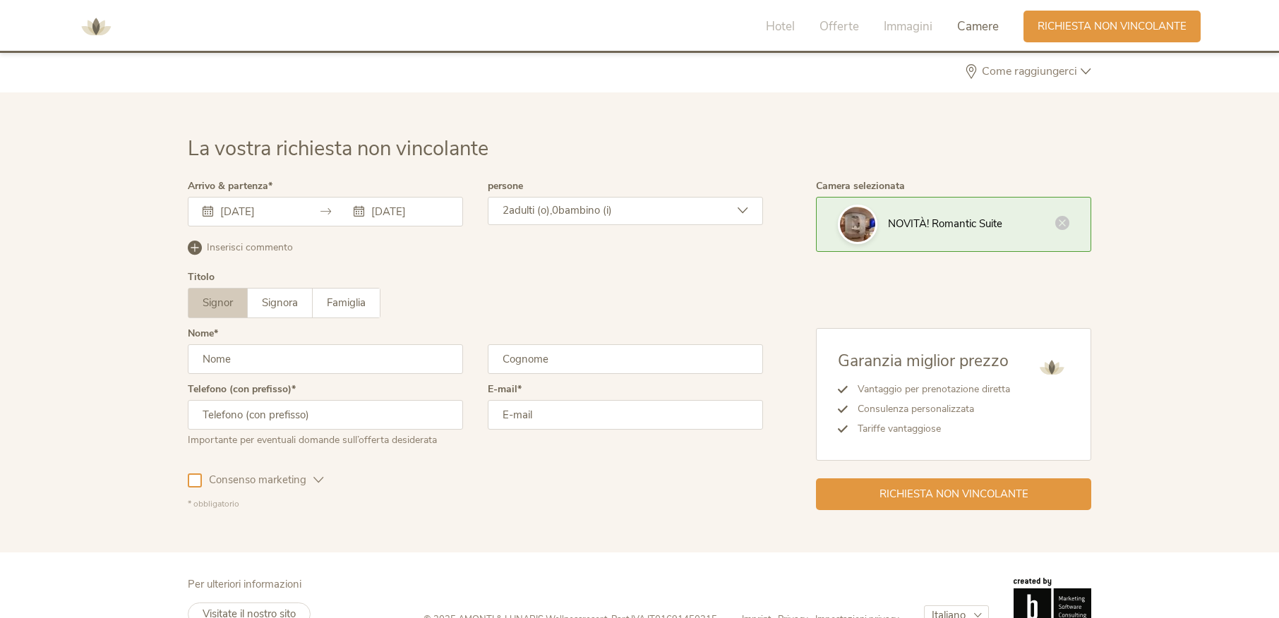
click at [222, 345] on input "text" at bounding box center [325, 360] width 275 height 30
type input "Lorenzo"
type input "Lugato"
type input "3480774019"
type input "lorenzo.lugato@gmail.com"
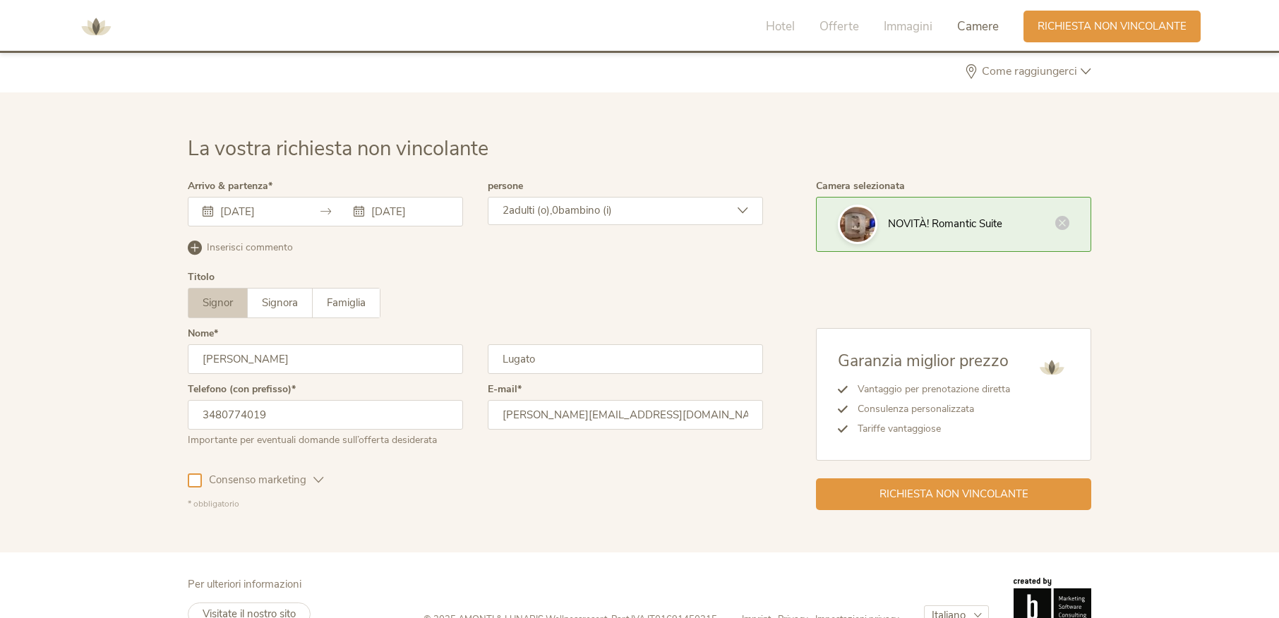
click at [193, 474] on div at bounding box center [195, 481] width 14 height 14
click at [961, 486] on span "Richiesta non vincolante" at bounding box center [954, 493] width 149 height 15
